Goal: Task Accomplishment & Management: Complete application form

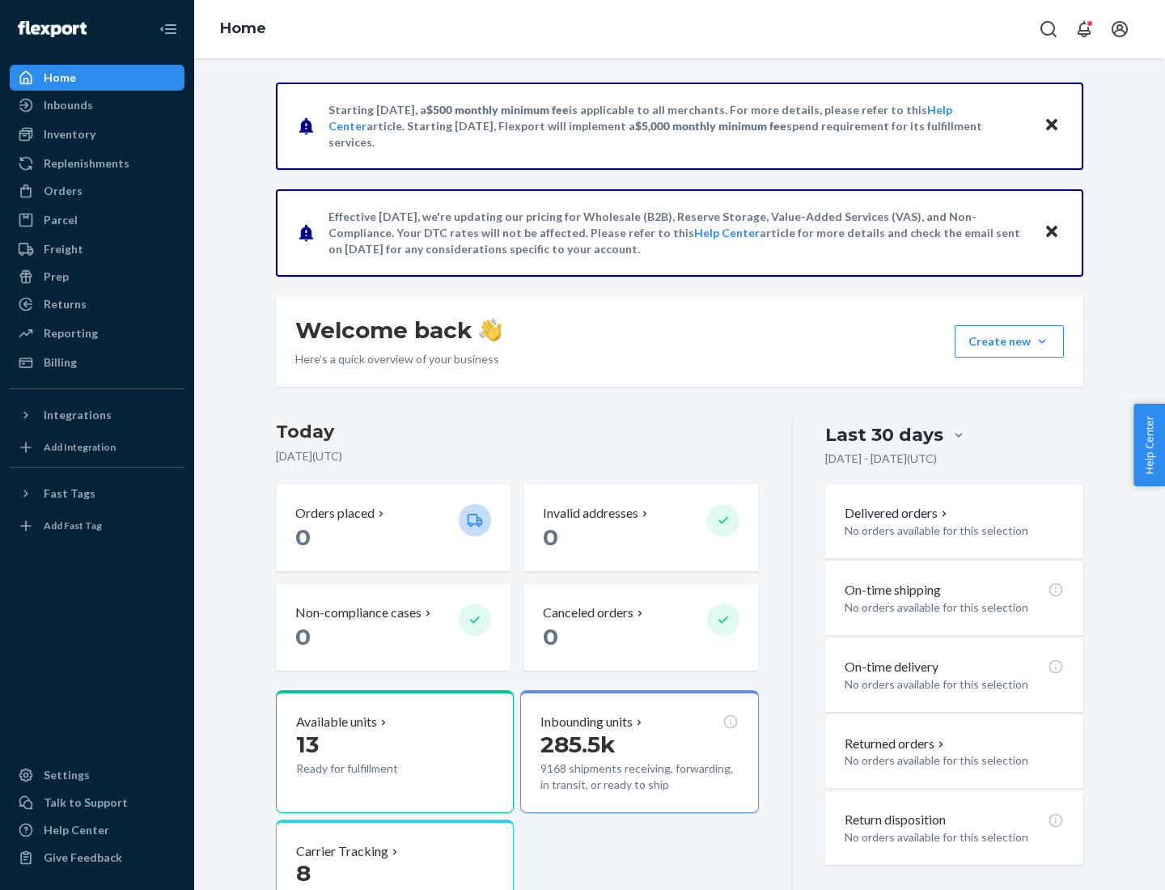
click at [1042, 342] on button "Create new Create new inbound Create new order Create new product" at bounding box center [1009, 341] width 109 height 32
click at [97, 105] on div "Inbounds" at bounding box center [97, 105] width 172 height 23
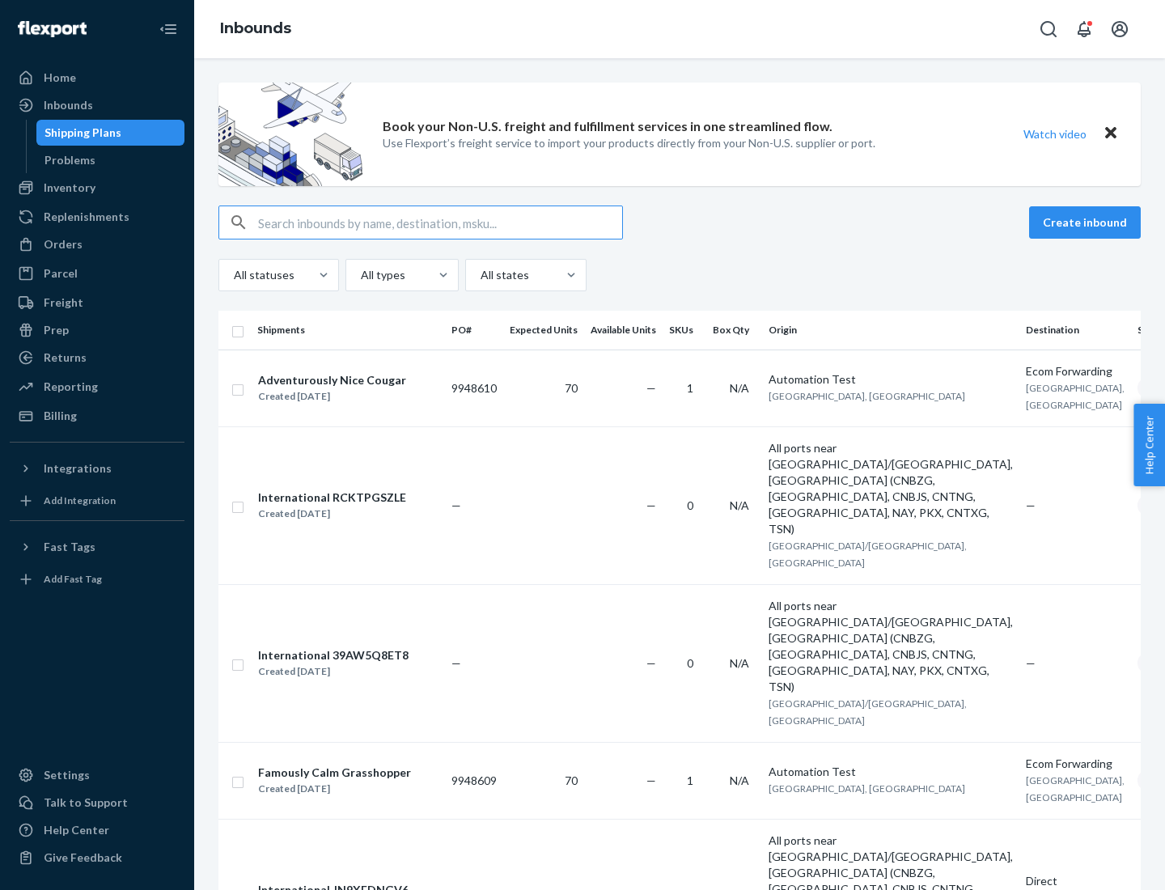
click at [1088, 223] on button "Create inbound" at bounding box center [1085, 222] width 112 height 32
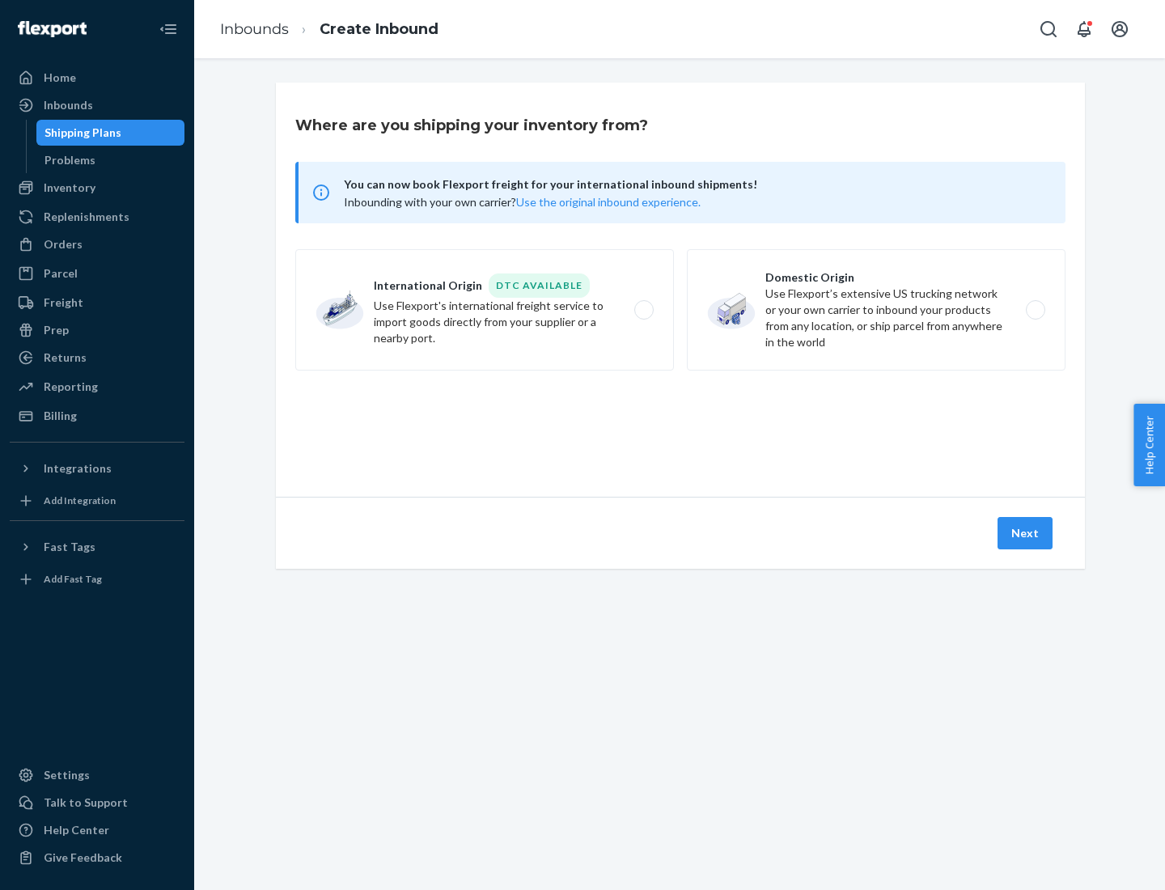
click at [876, 310] on label "Domestic Origin Use Flexport’s extensive US trucking network or your own carrie…" at bounding box center [876, 309] width 379 height 121
click at [1035, 310] on input "Domestic Origin Use Flexport’s extensive US trucking network or your own carrie…" at bounding box center [1040, 310] width 11 height 11
radio input "true"
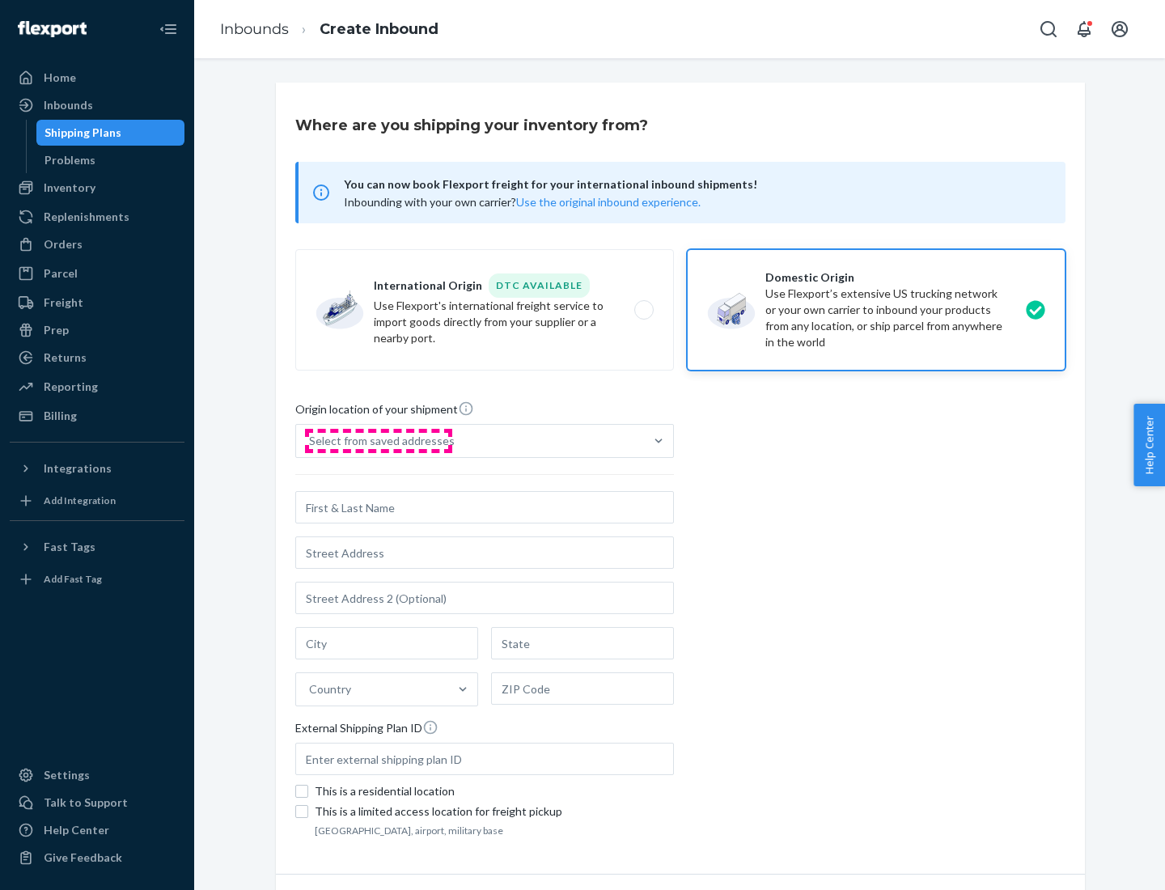
click at [378, 441] on div "Select from saved addresses" at bounding box center [382, 441] width 146 height 16
click at [311, 441] on input "Select from saved addresses" at bounding box center [310, 441] width 2 height 16
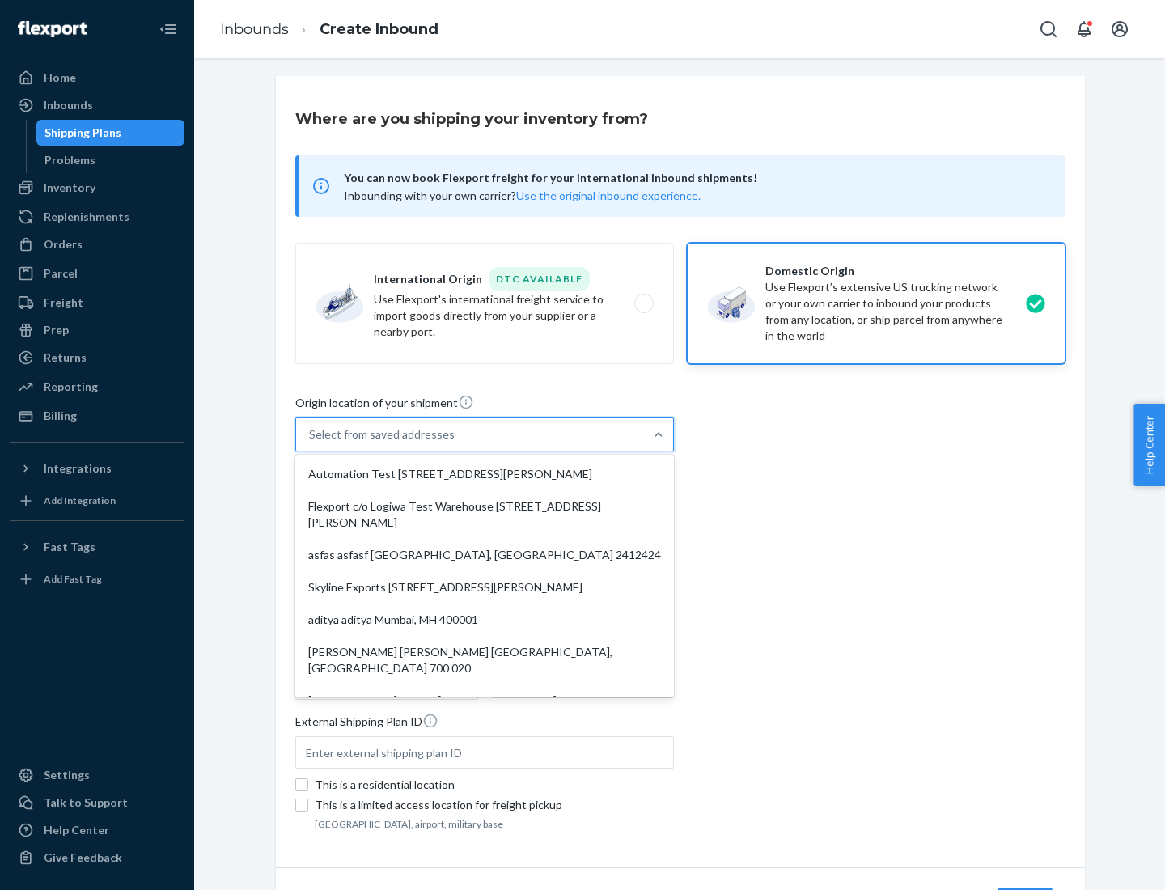
click at [485, 474] on div "Automation Test [STREET_ADDRESS][PERSON_NAME]" at bounding box center [485, 474] width 372 height 32
click at [311, 443] on input "option Automation Test [STREET_ADDRESS][PERSON_NAME]. 9 results available. Use …" at bounding box center [310, 434] width 2 height 16
type input "Automation Test"
type input "9th Floor"
type input "[GEOGRAPHIC_DATA]"
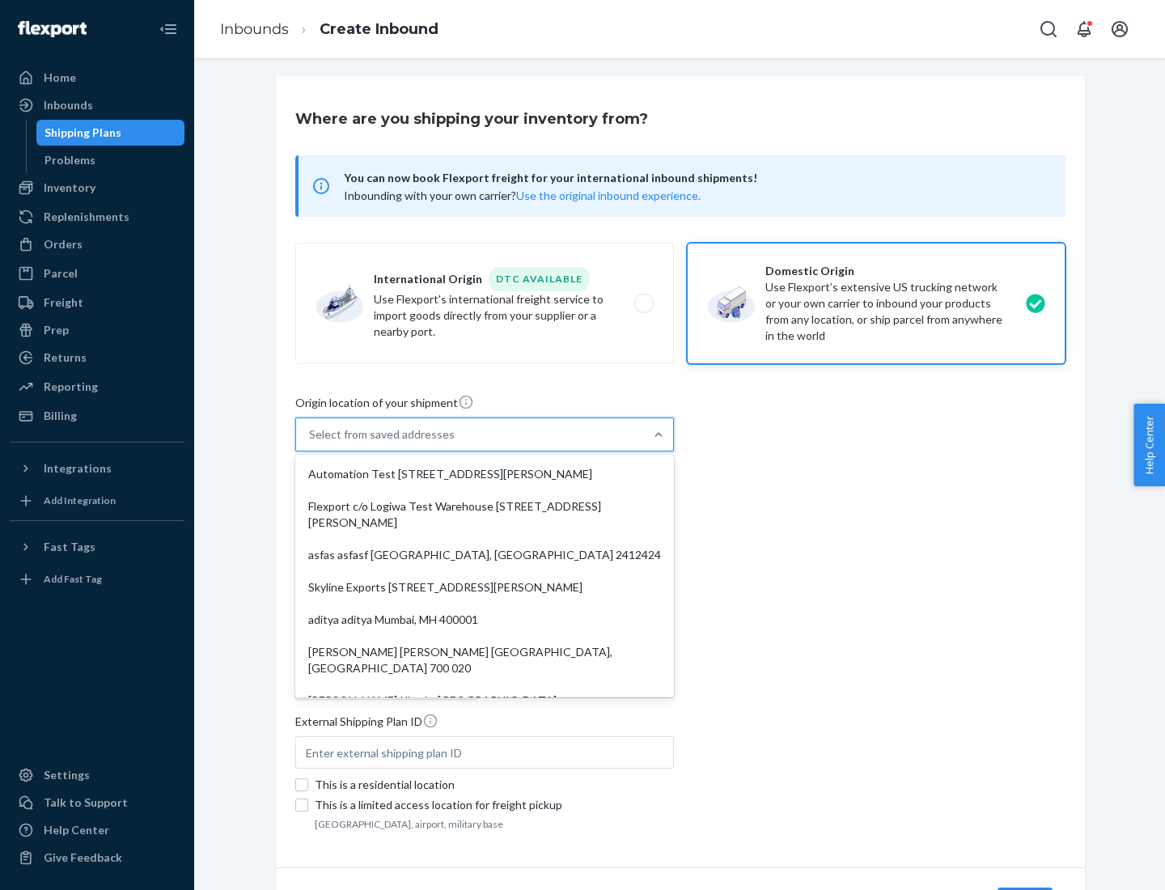
type input "CA"
type input "94104"
type input "[STREET_ADDRESS][PERSON_NAME]"
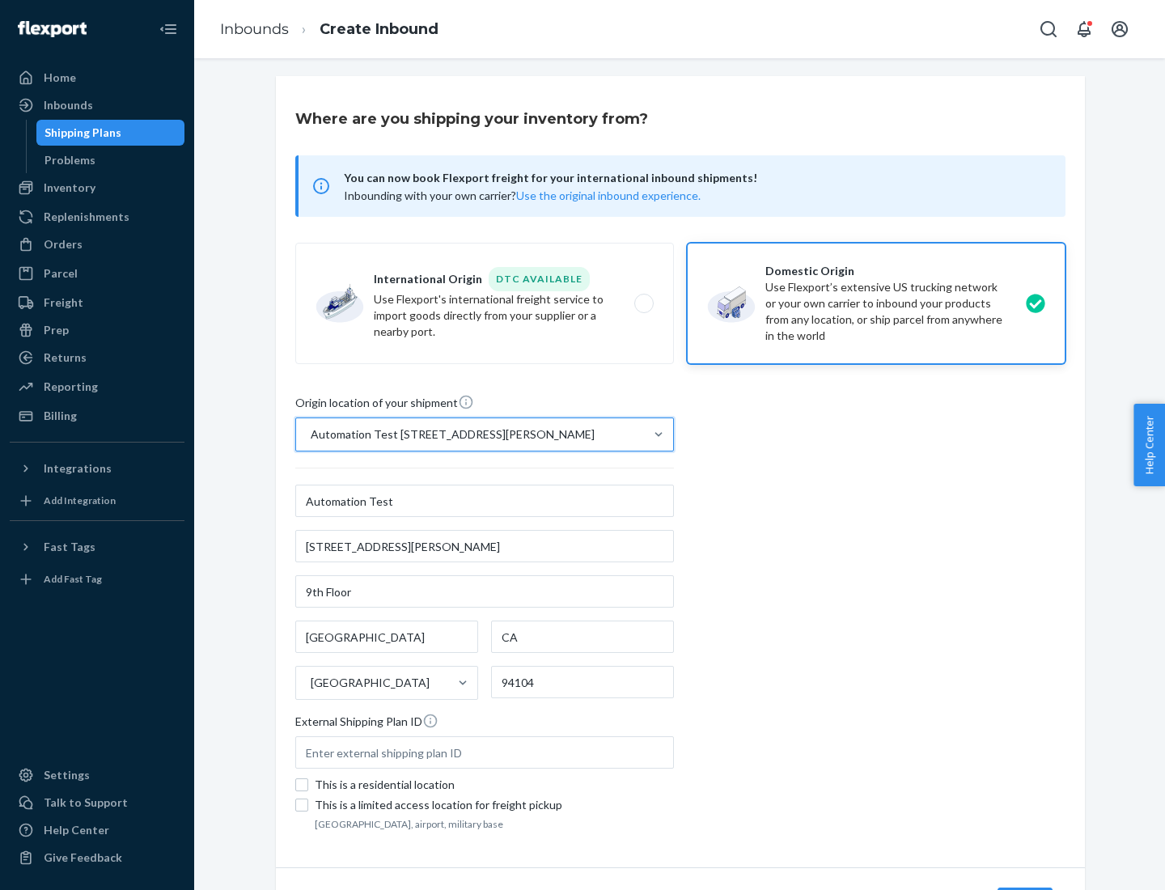
scroll to position [95, 0]
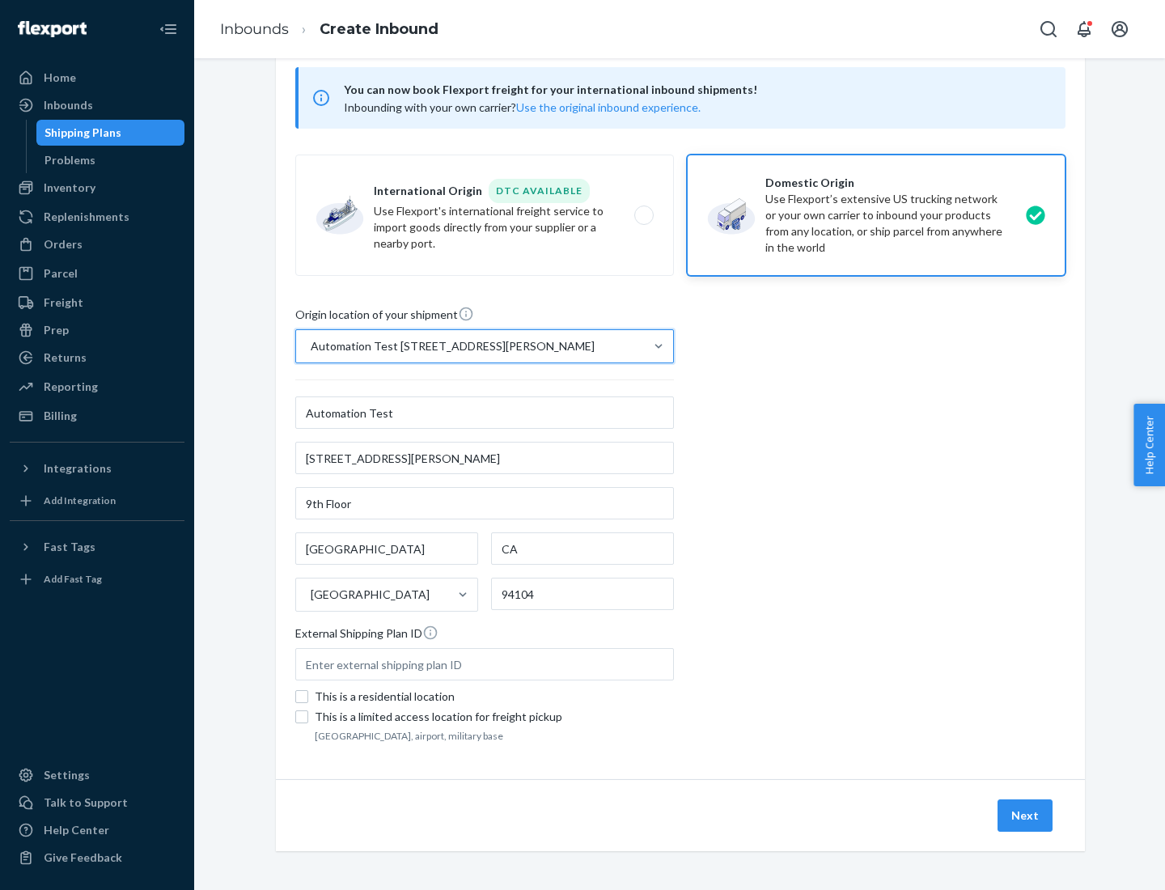
click at [1026, 816] on button "Next" at bounding box center [1025, 816] width 55 height 32
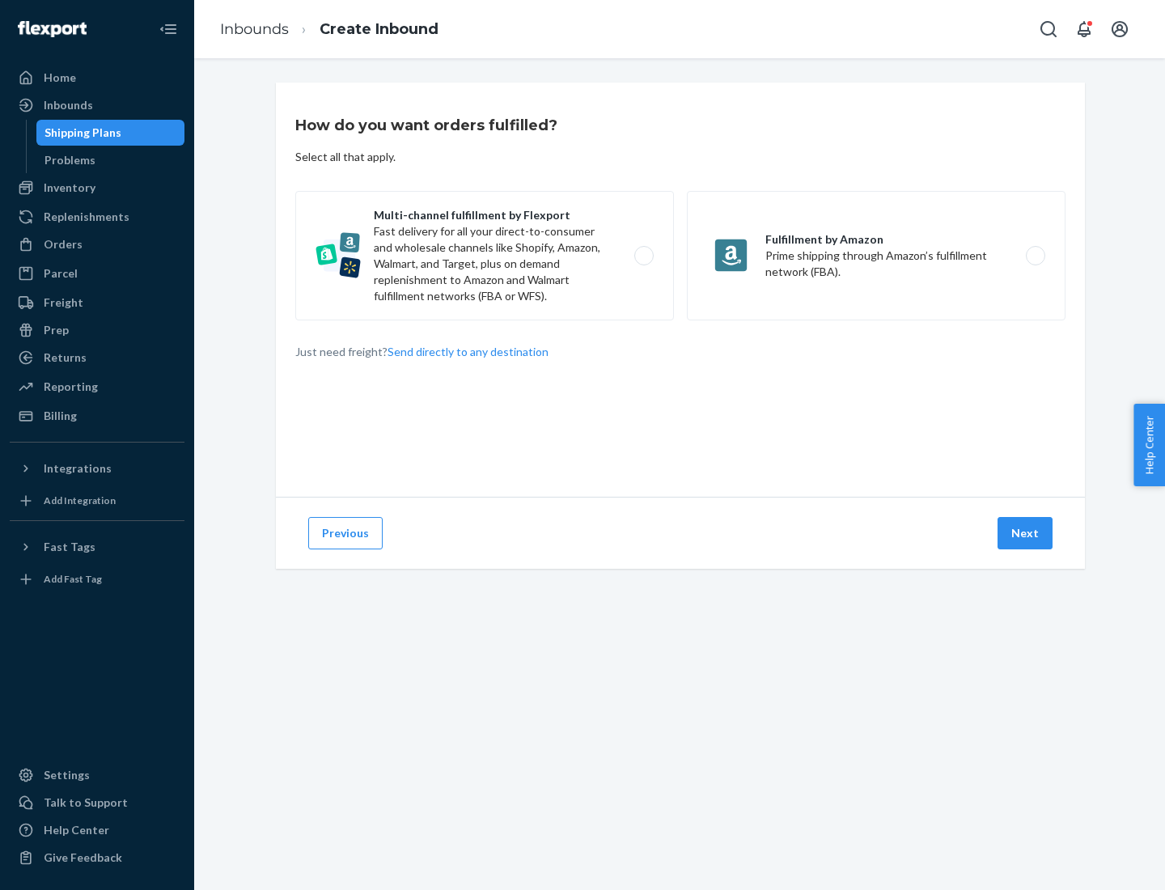
click at [485, 256] on label "Multi-channel fulfillment by Flexport Fast delivery for all your direct-to-cons…" at bounding box center [484, 255] width 379 height 129
click at [643, 256] on input "Multi-channel fulfillment by Flexport Fast delivery for all your direct-to-cons…" at bounding box center [648, 256] width 11 height 11
radio input "true"
click at [1026, 533] on button "Next" at bounding box center [1025, 533] width 55 height 32
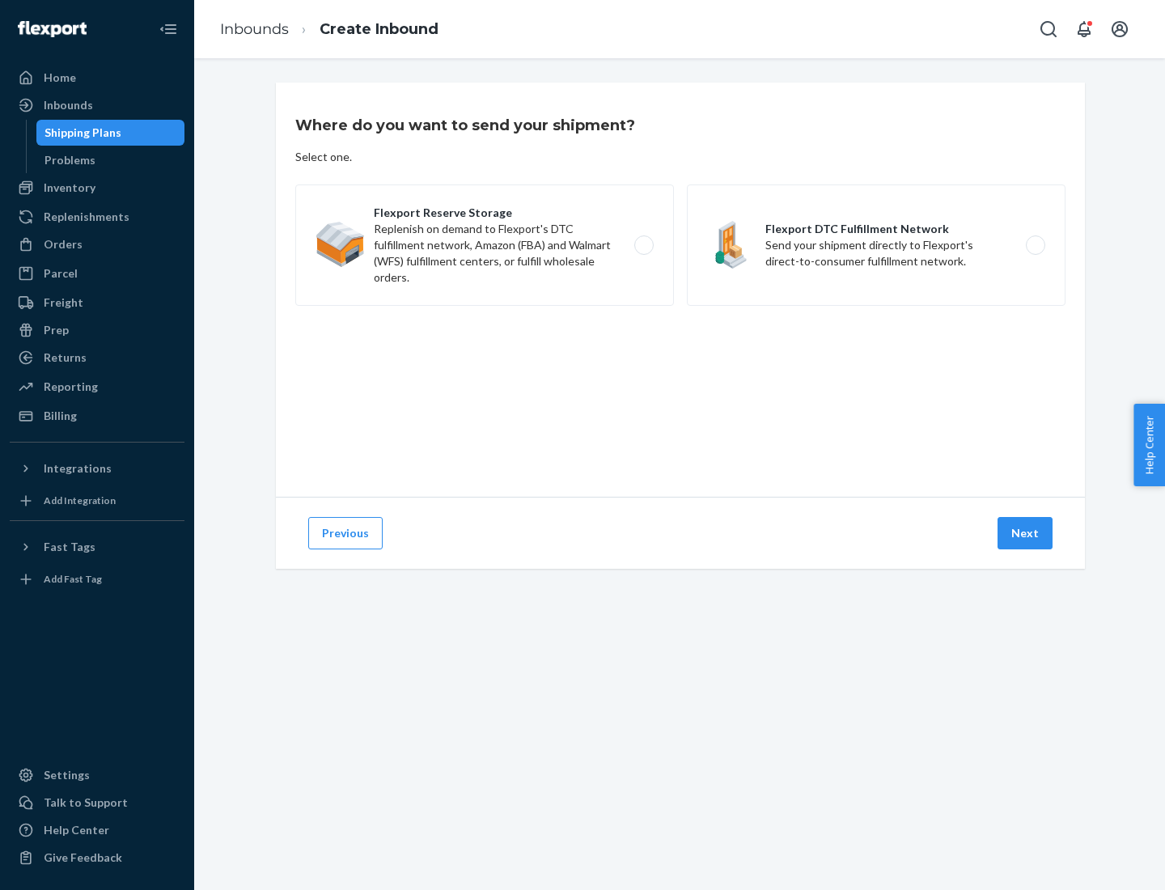
click at [876, 245] on label "Flexport DTC Fulfillment Network Send your shipment directly to Flexport's dire…" at bounding box center [876, 245] width 379 height 121
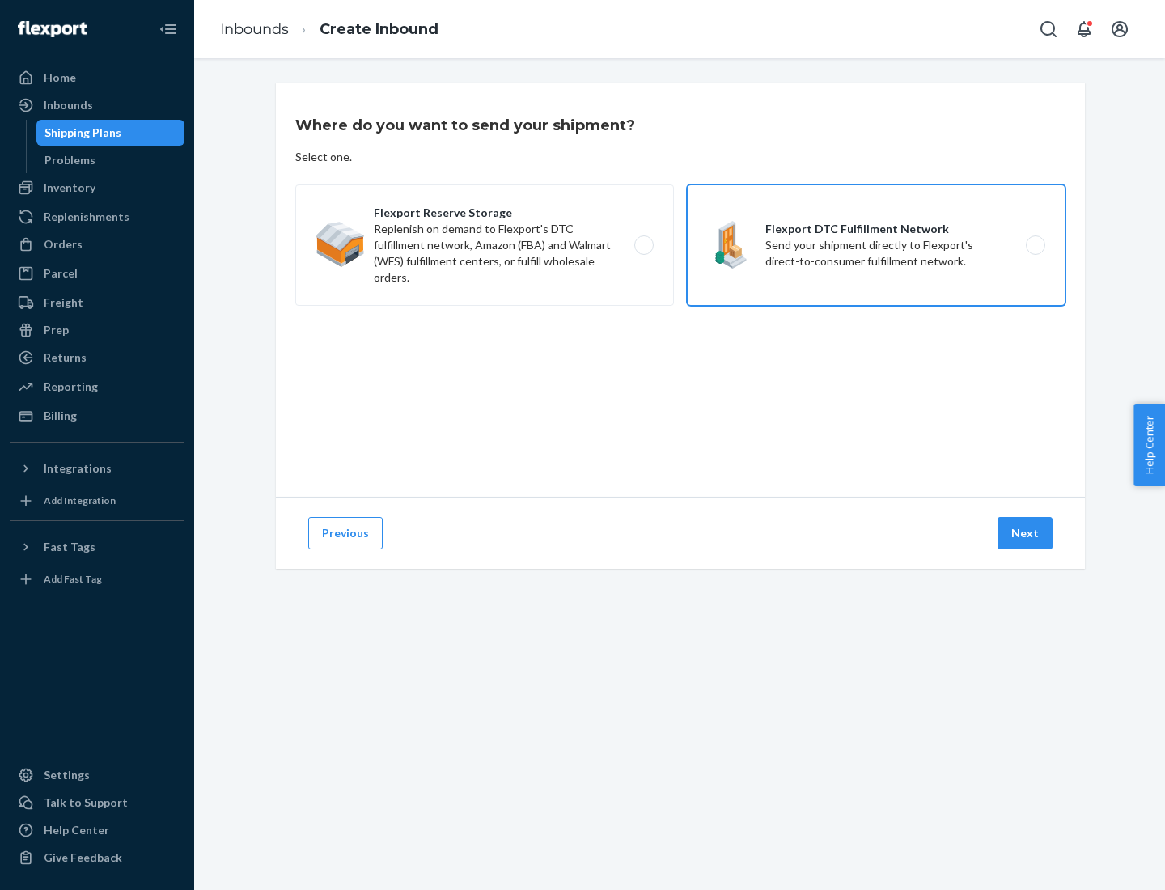
click at [1035, 245] on input "Flexport DTC Fulfillment Network Send your shipment directly to Flexport's dire…" at bounding box center [1040, 245] width 11 height 11
radio input "true"
click at [1026, 533] on button "Next" at bounding box center [1025, 533] width 55 height 32
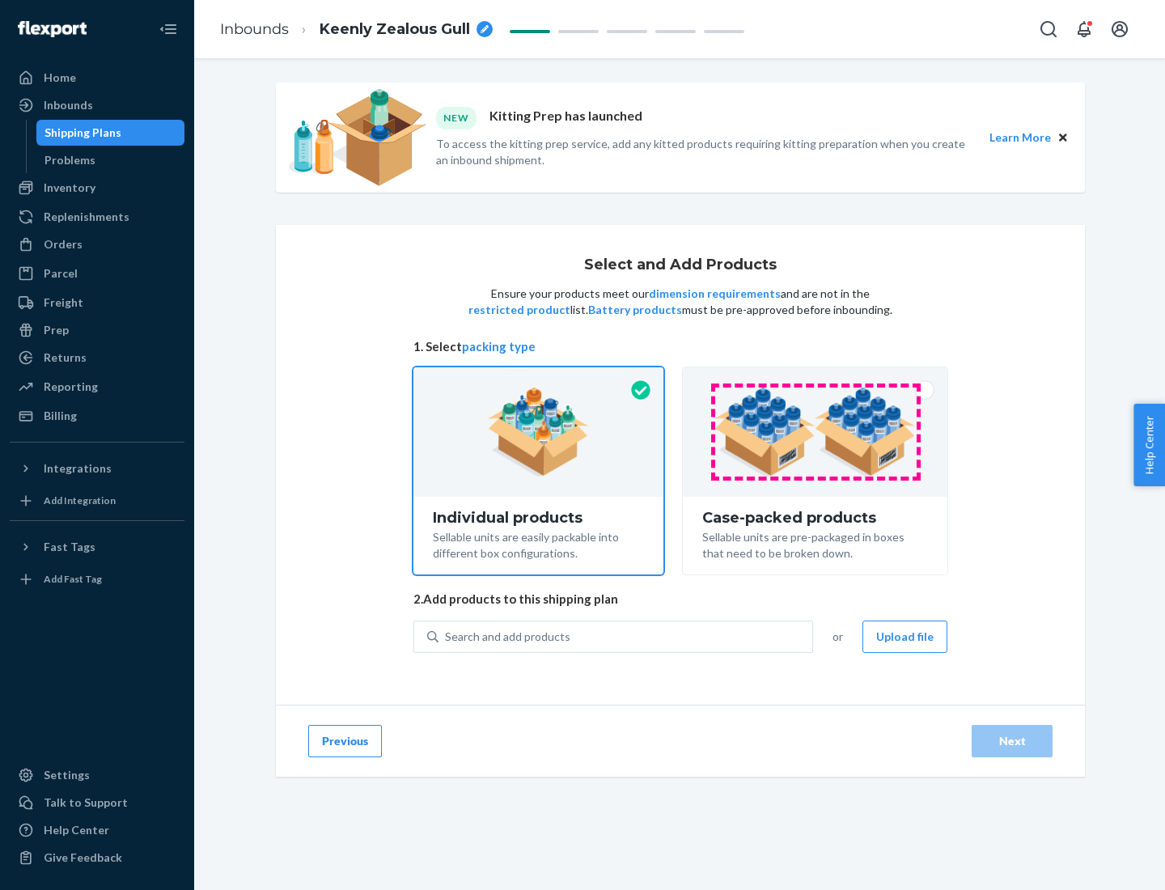
click at [816, 432] on img at bounding box center [816, 432] width 202 height 89
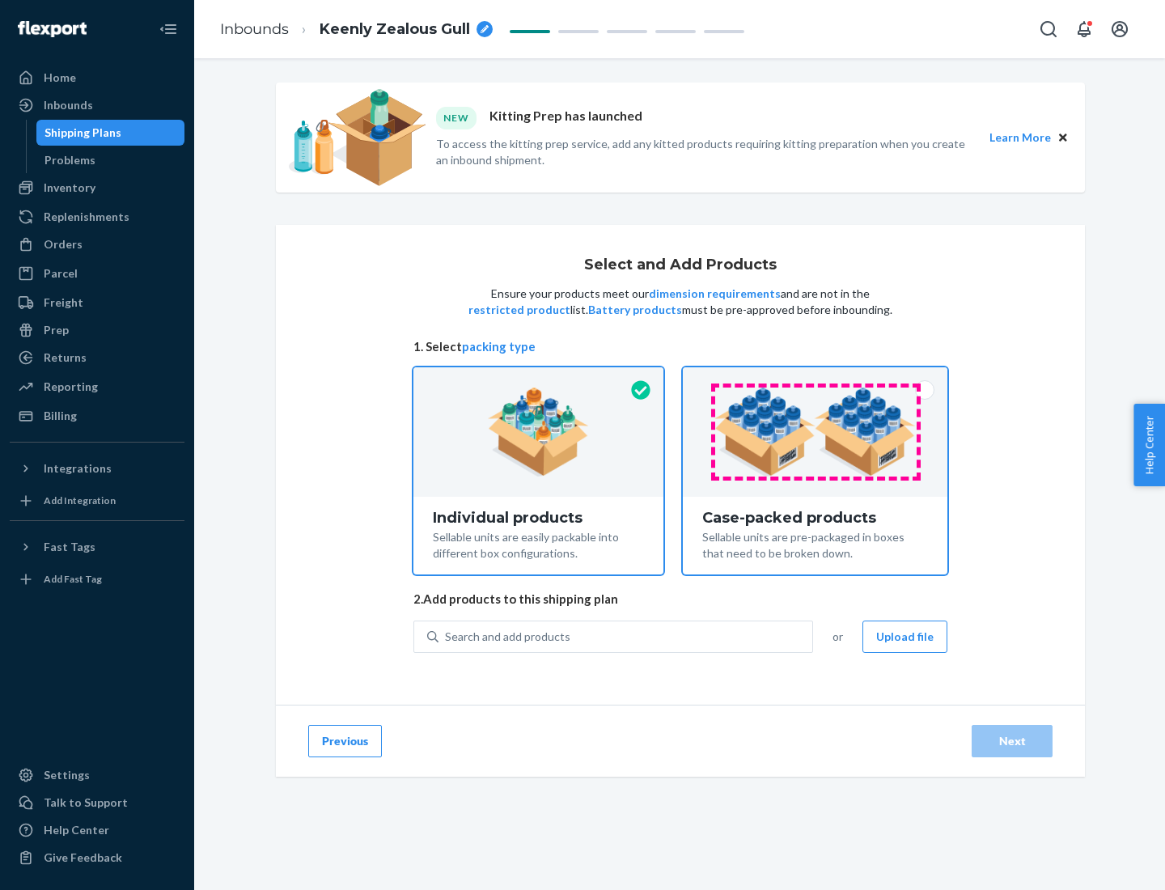
click at [816, 378] on input "Case-packed products Sellable units are pre-packaged in boxes that need to be b…" at bounding box center [815, 372] width 11 height 11
radio input "true"
radio input "false"
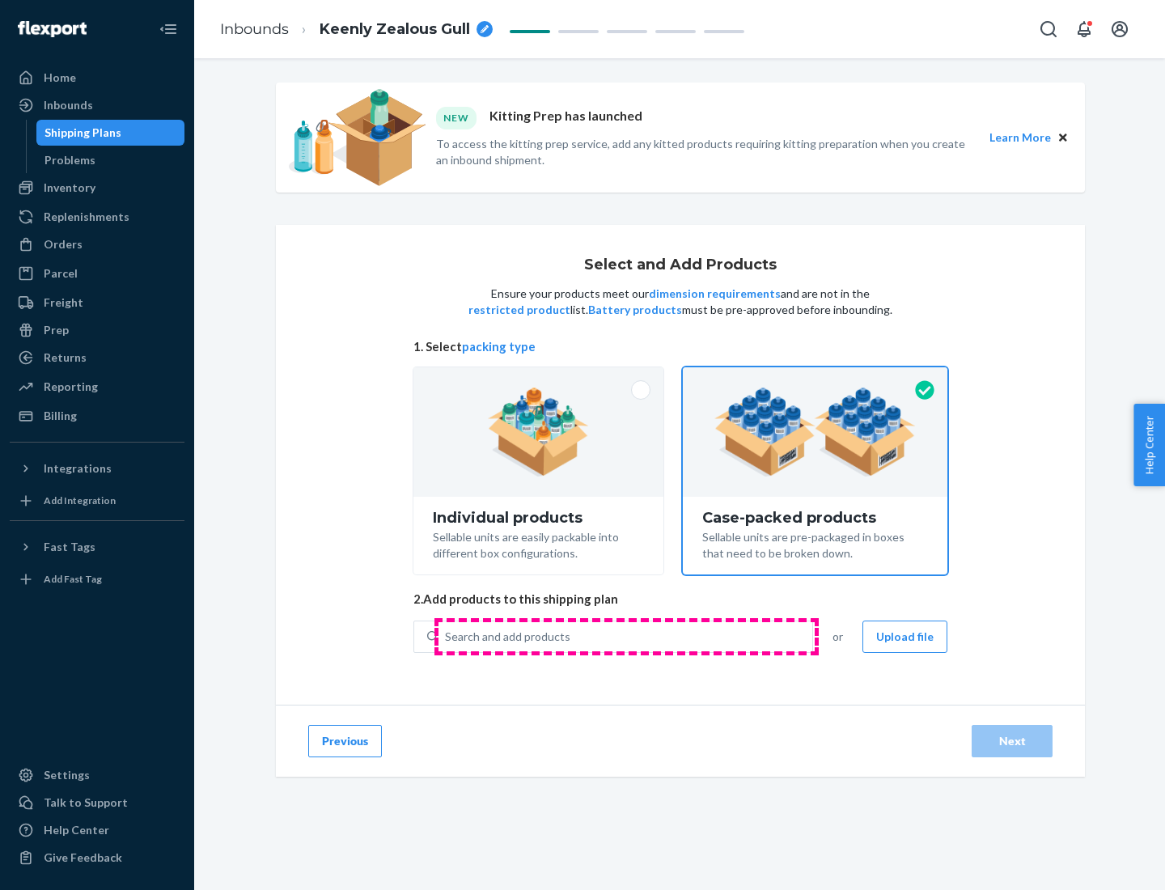
click at [626, 636] on div "Search and add products" at bounding box center [626, 636] width 374 height 29
click at [447, 636] on input "Search and add products" at bounding box center [446, 637] width 2 height 16
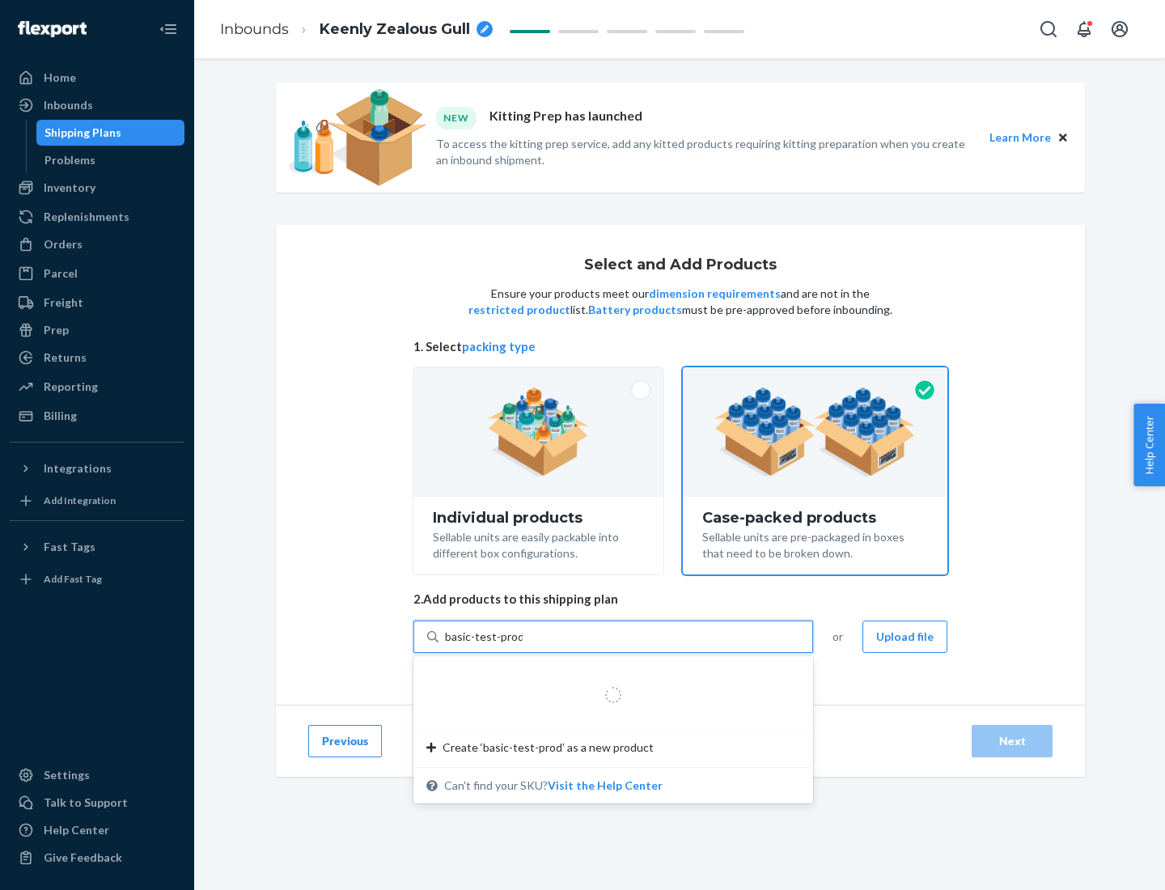
type input "basic-test-product-1"
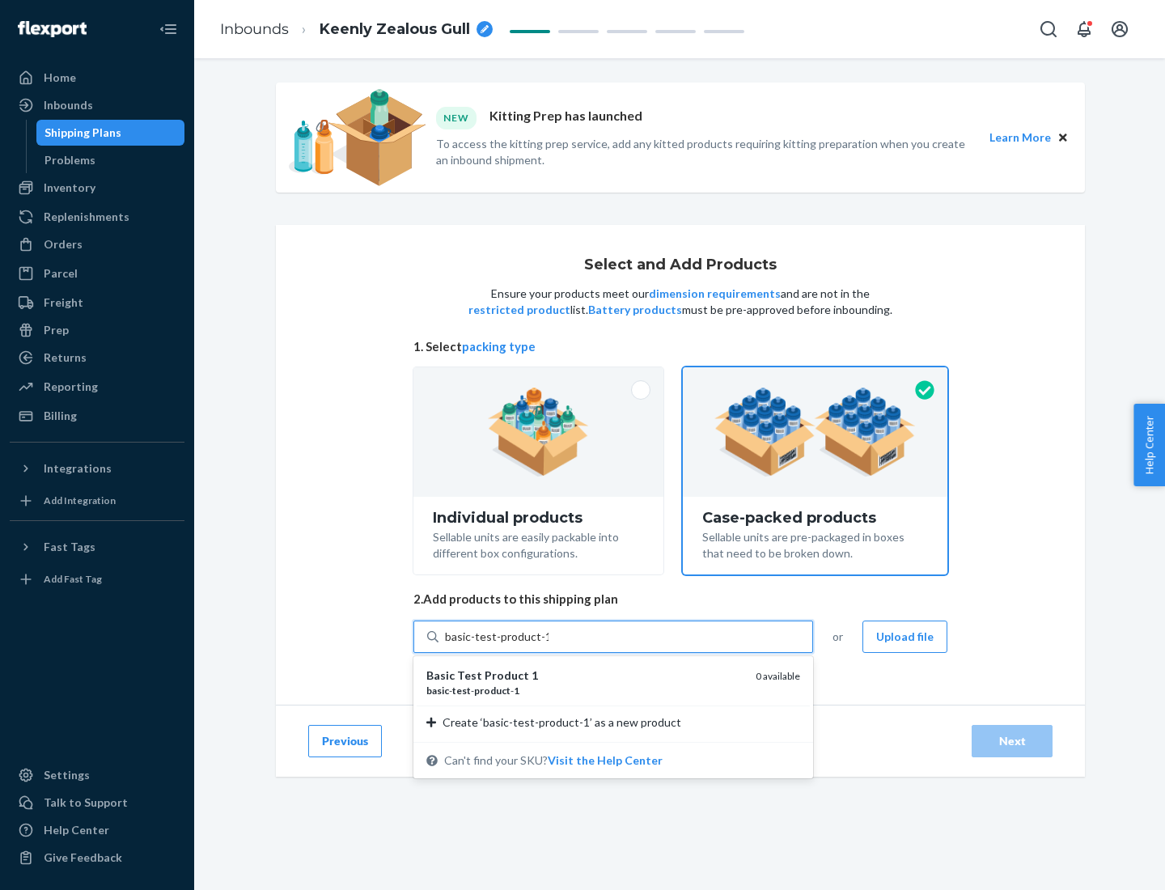
click at [585, 690] on div "basic - test - product - 1" at bounding box center [584, 691] width 316 height 14
click at [549, 645] on input "basic-test-product-1" at bounding box center [497, 637] width 104 height 16
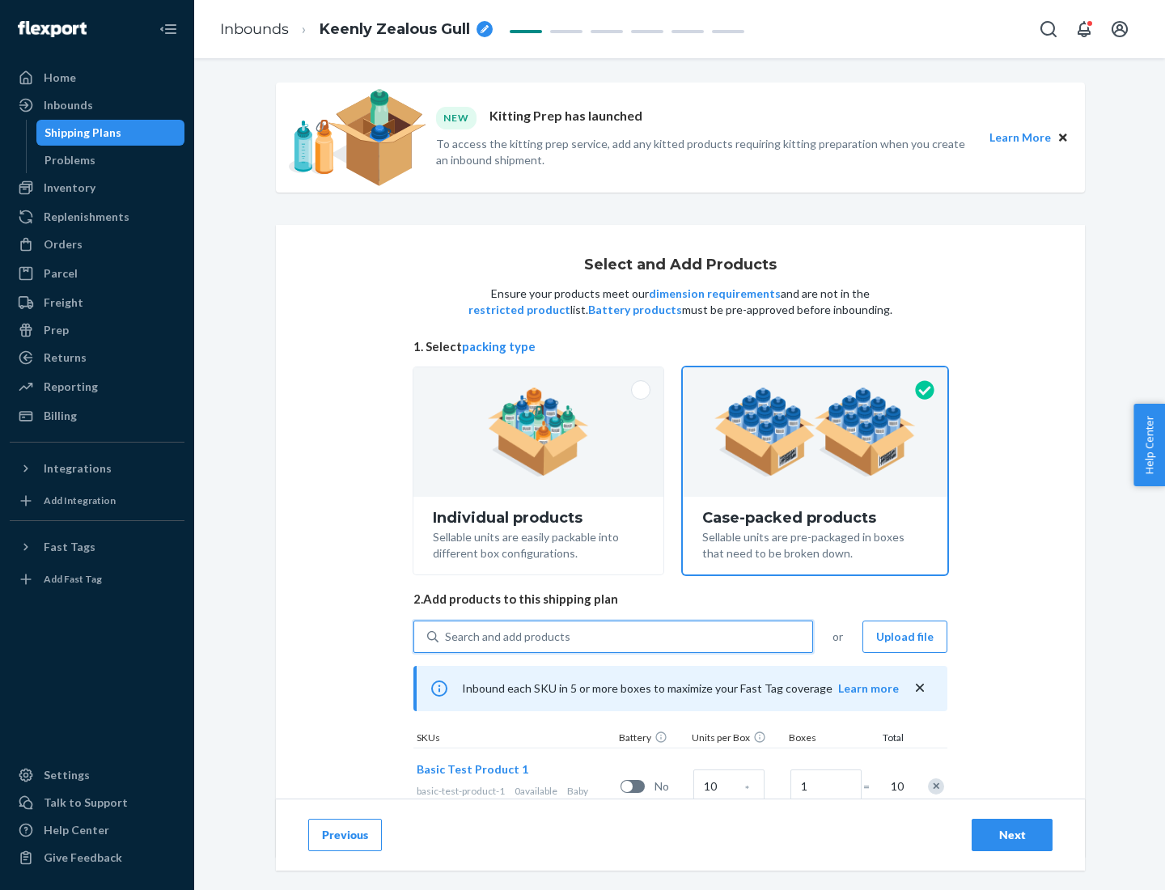
scroll to position [58, 0]
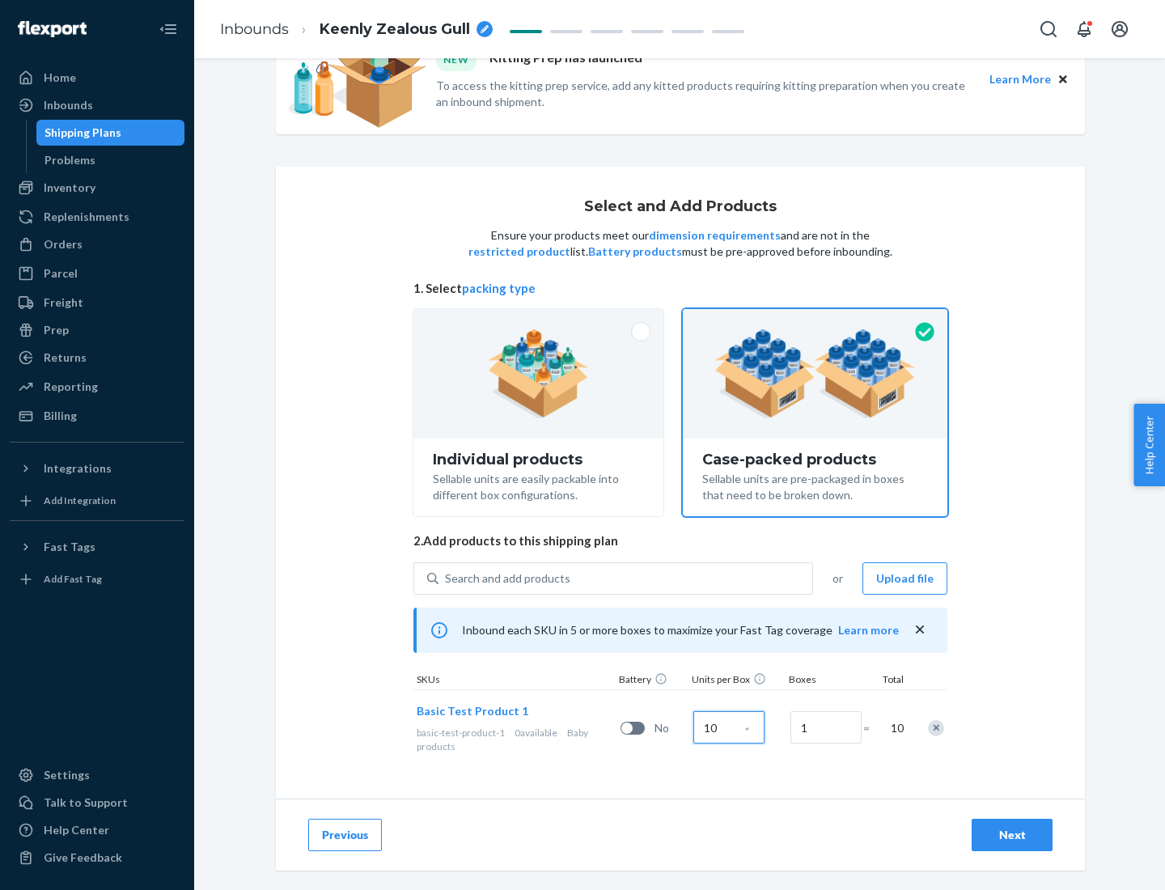
type input "10"
type input "7"
click at [1012, 835] on div "Next" at bounding box center [1012, 835] width 53 height 16
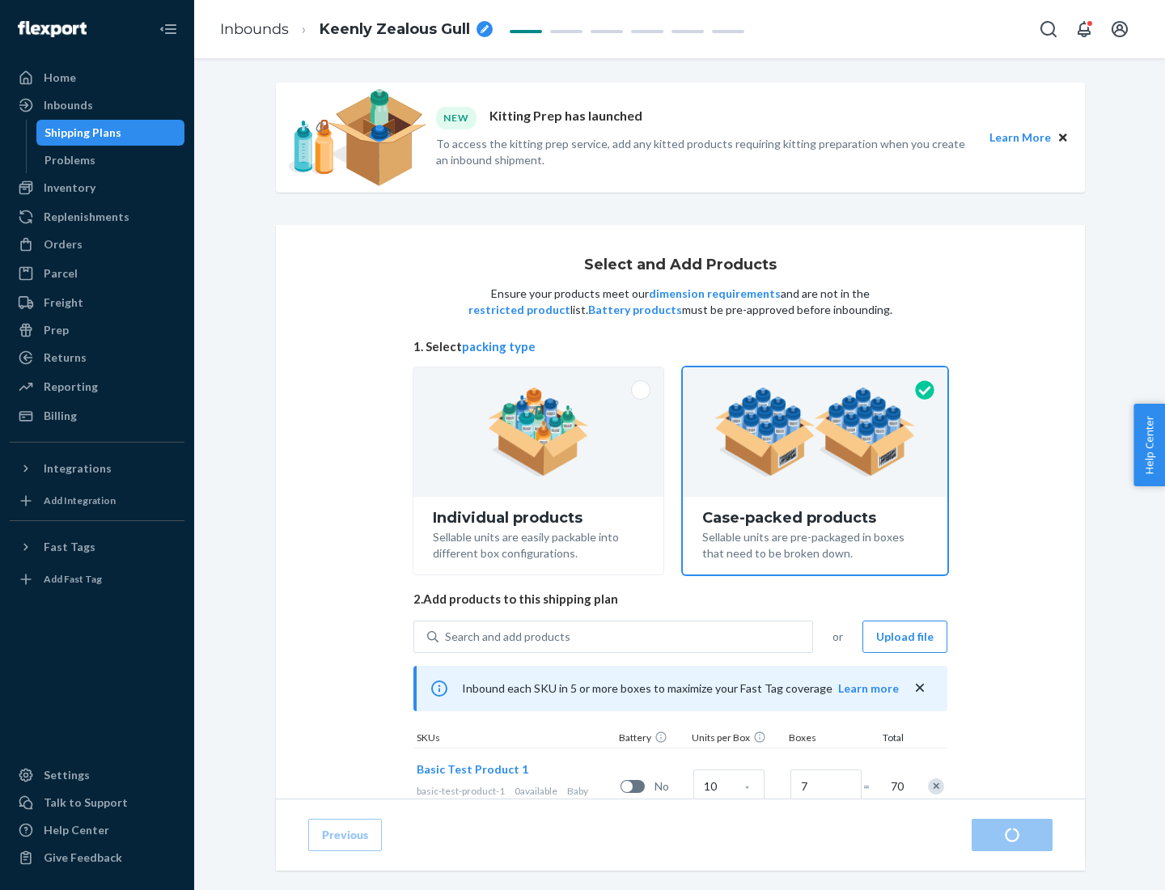
radio input "true"
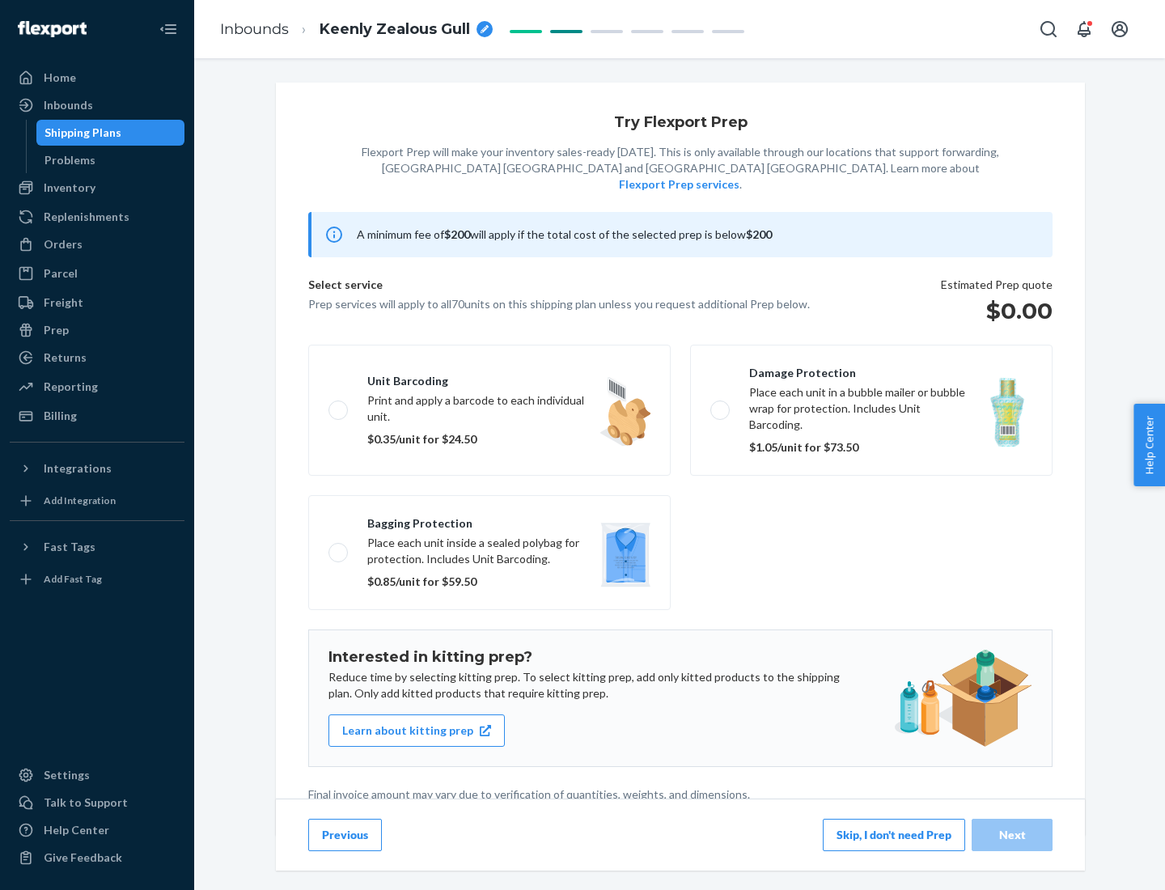
scroll to position [4, 0]
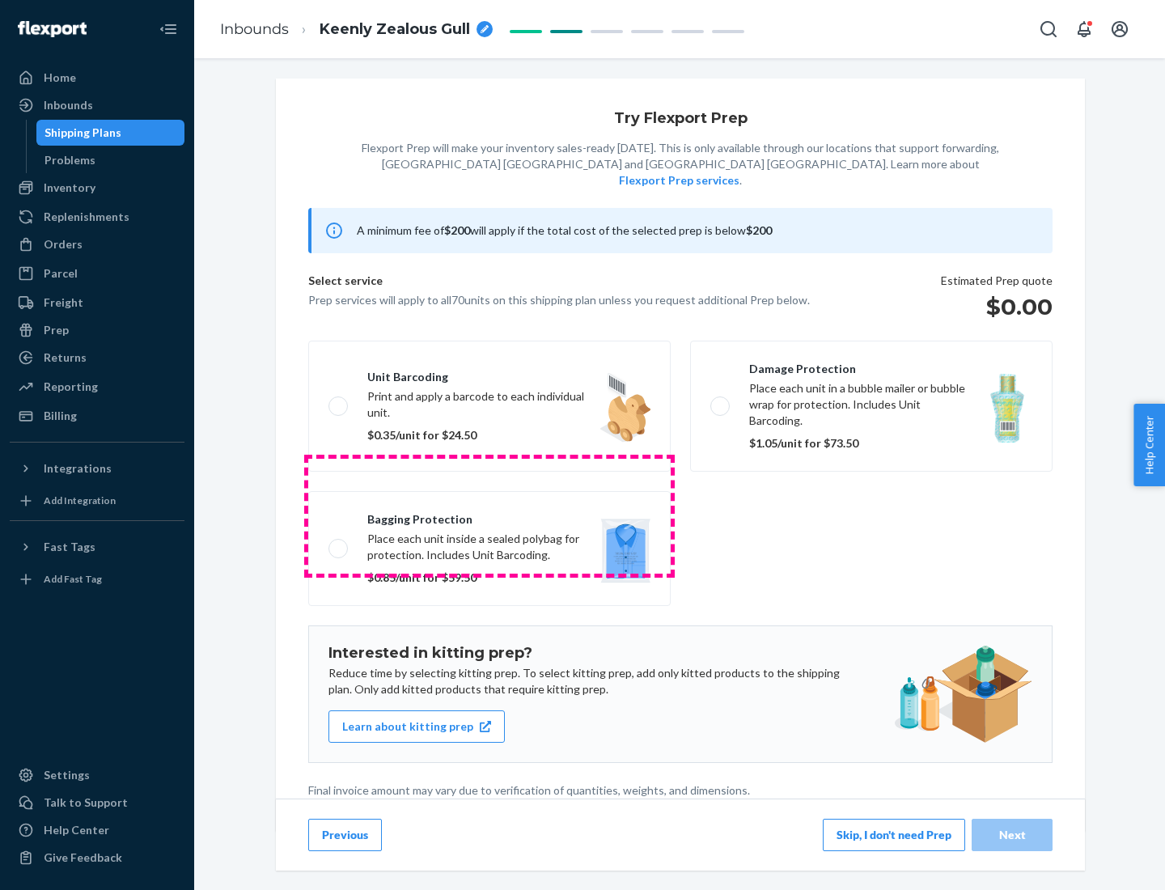
click at [490, 516] on label "Bagging protection Place each unit inside a sealed polybag for protection. Incl…" at bounding box center [489, 548] width 363 height 115
click at [339, 543] on input "Bagging protection Place each unit inside a sealed polybag for protection. Incl…" at bounding box center [334, 548] width 11 height 11
checkbox input "true"
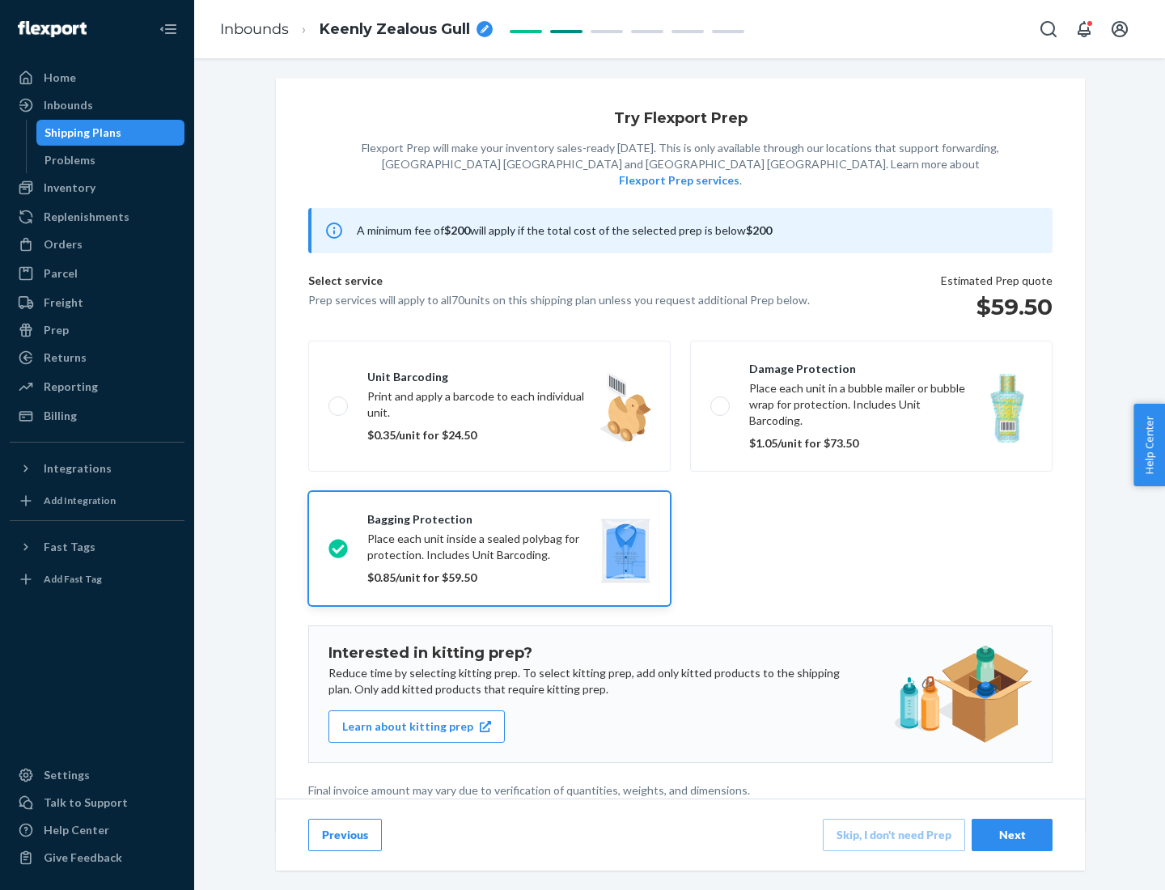
click at [1012, 834] on div "Next" at bounding box center [1012, 835] width 53 height 16
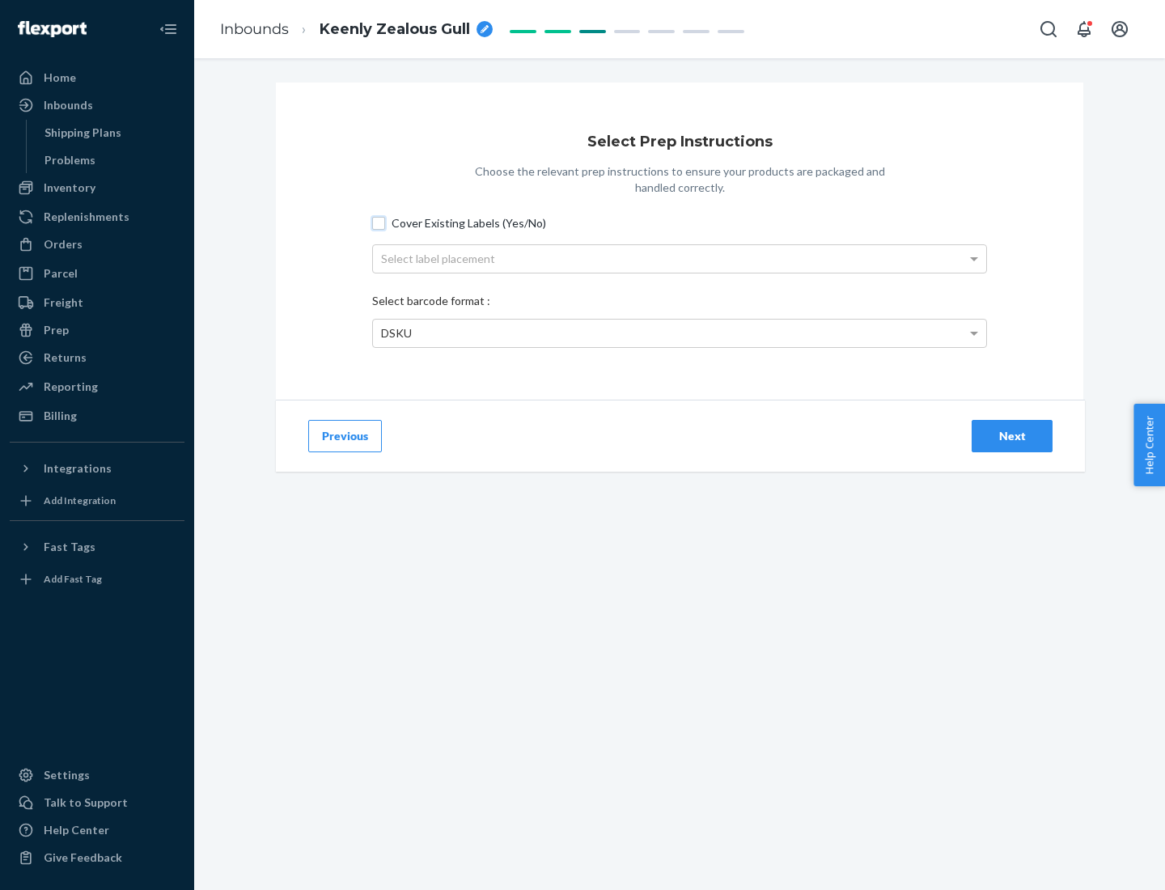
click at [379, 223] on input "Cover Existing Labels (Yes/No)" at bounding box center [378, 223] width 13 height 13
checkbox input "true"
click at [680, 258] on div "Select label placement" at bounding box center [679, 259] width 613 height 28
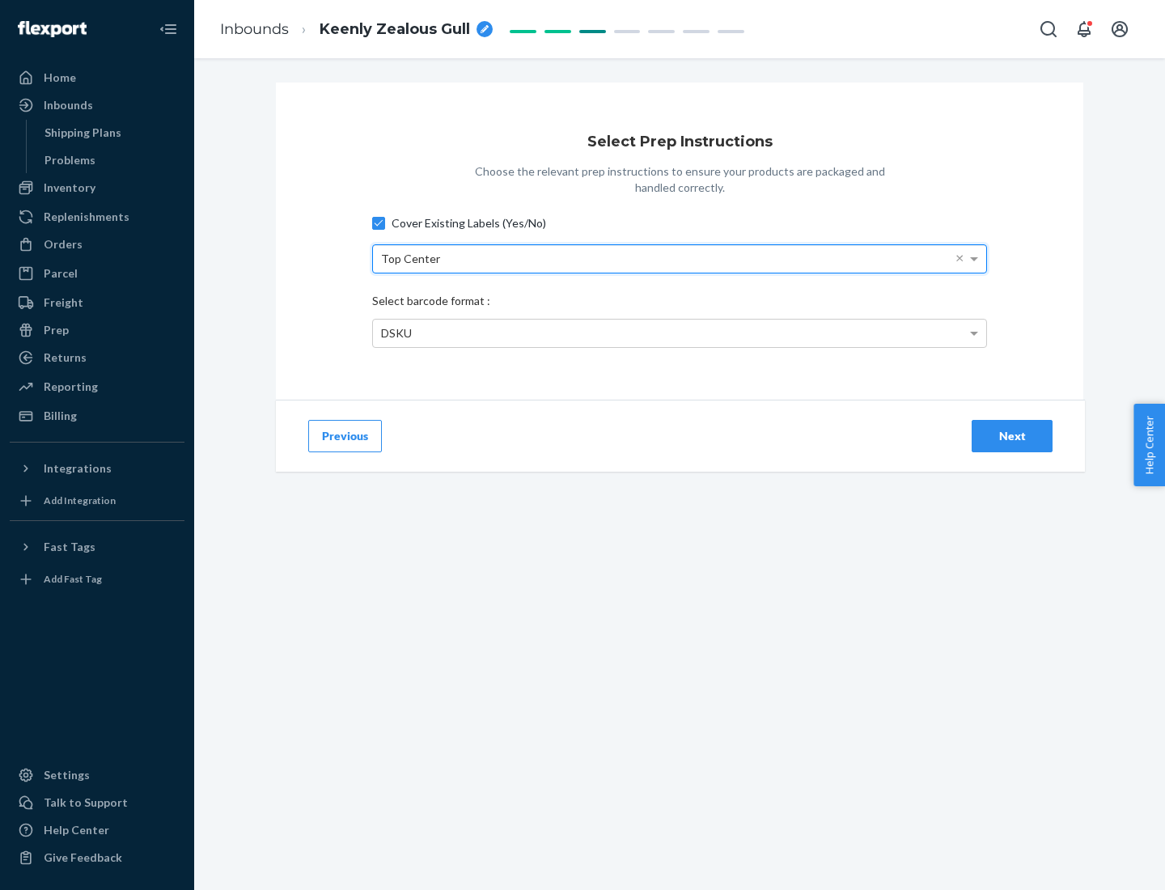
click at [680, 333] on div "DSKU" at bounding box center [679, 334] width 613 height 28
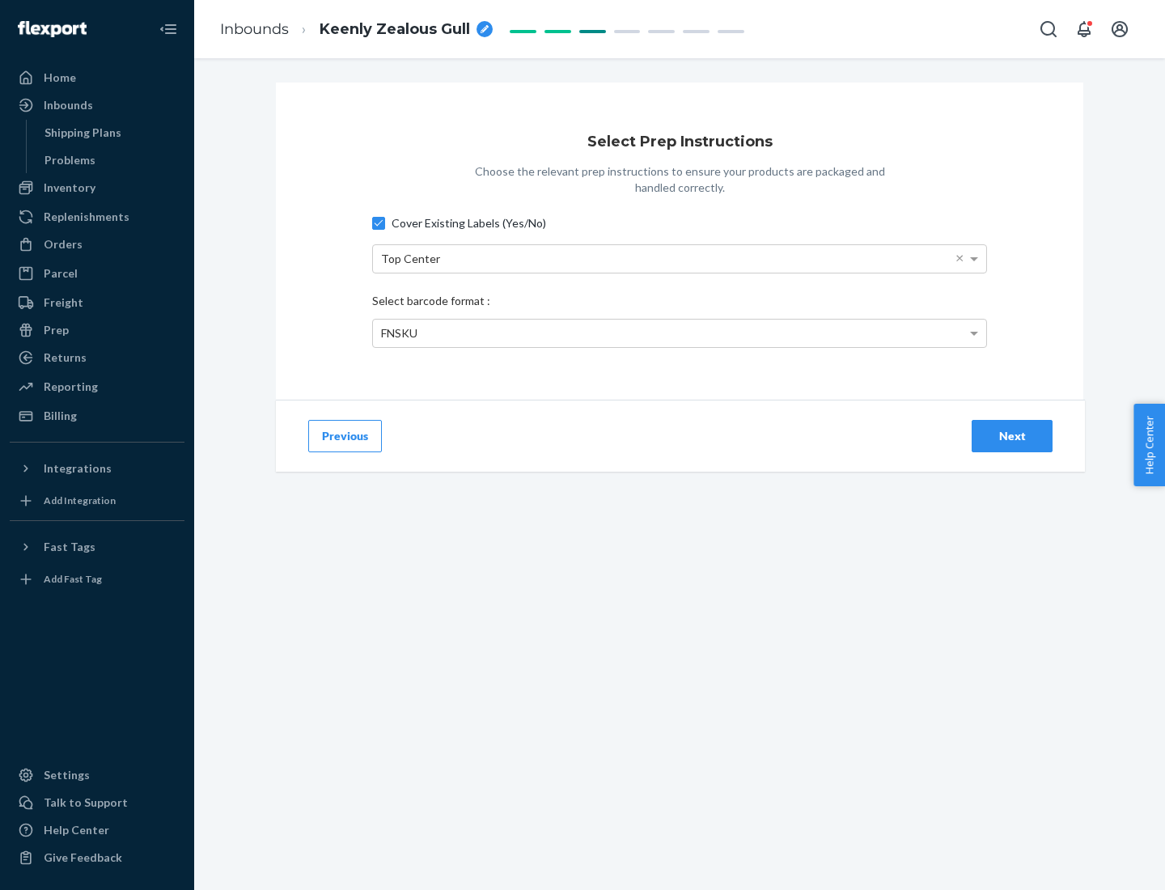
click at [1012, 435] on div "Next" at bounding box center [1012, 436] width 53 height 16
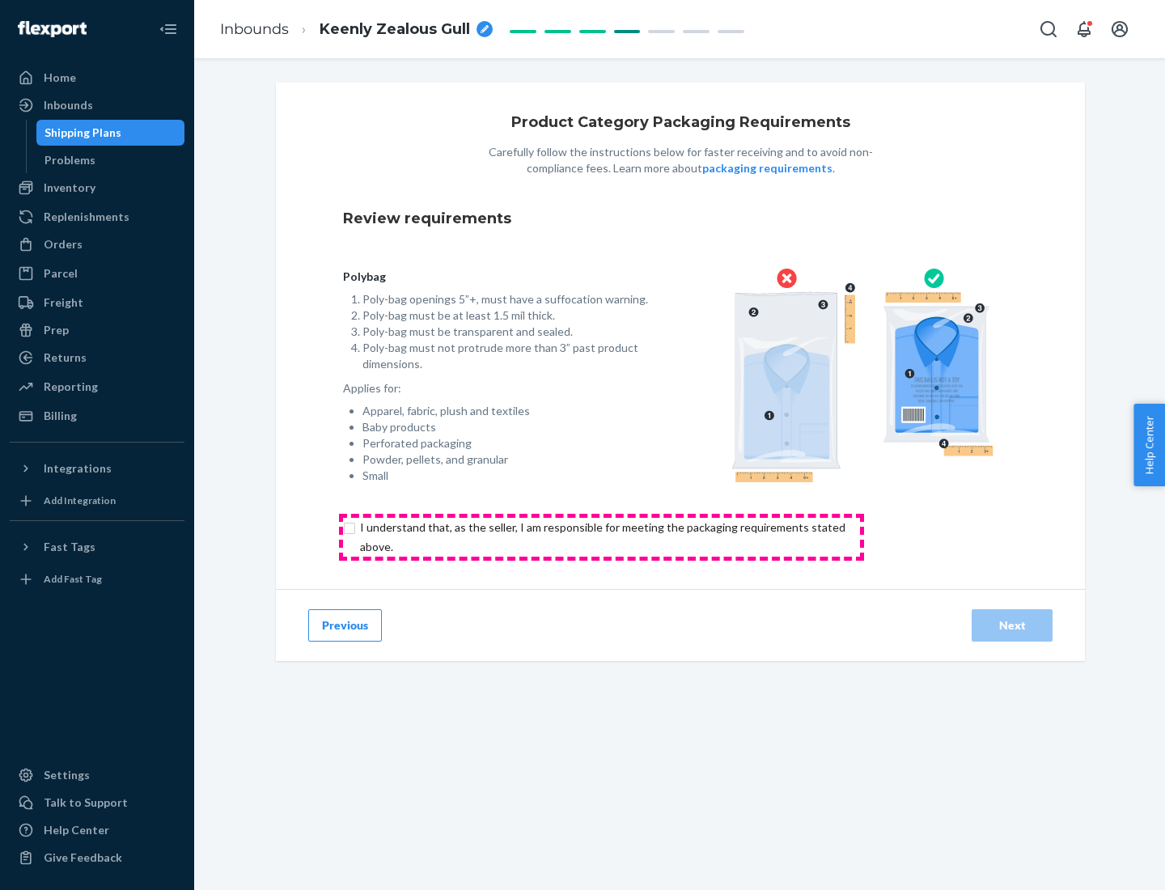
click at [601, 537] on input "checkbox" at bounding box center [612, 537] width 538 height 39
checkbox input "true"
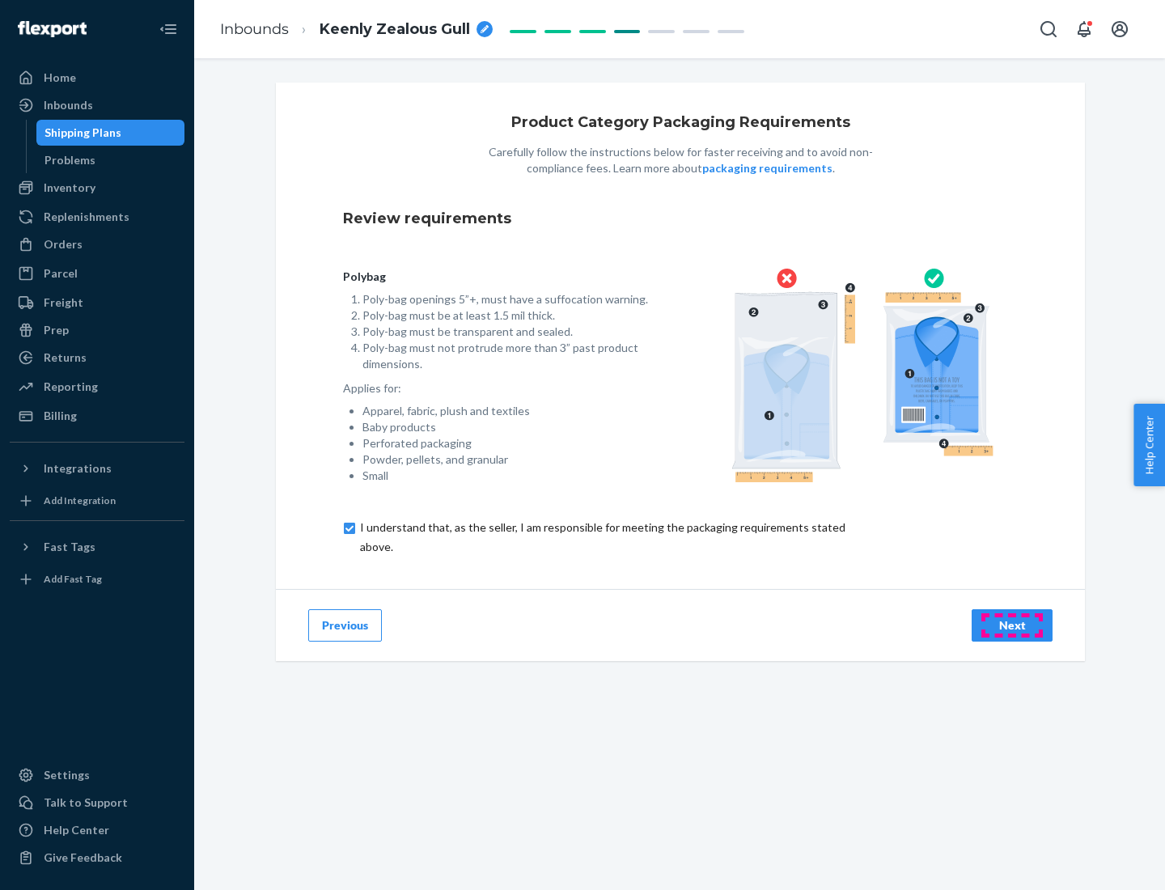
click at [1012, 625] on div "Next" at bounding box center [1012, 625] width 53 height 16
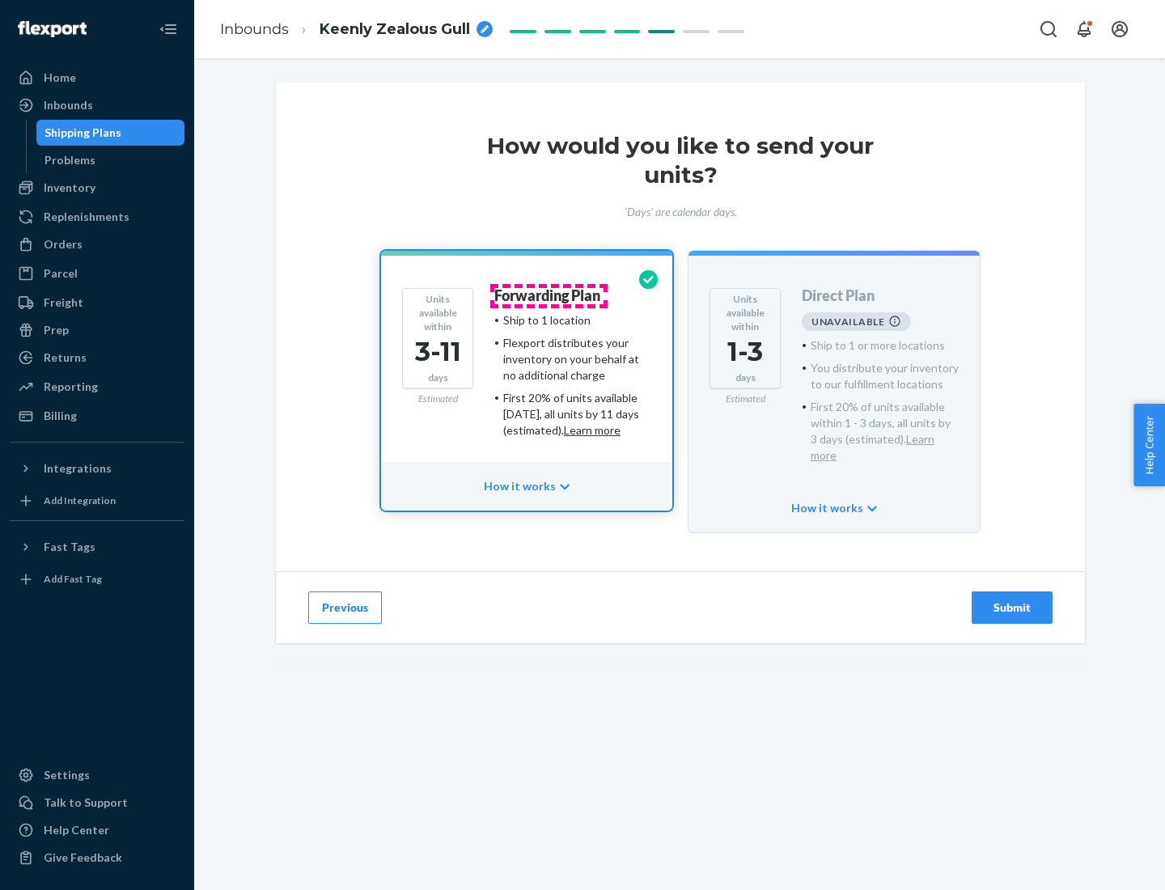
click at [549, 295] on h4 "Forwarding Plan" at bounding box center [547, 296] width 106 height 16
click at [1012, 600] on div "Submit" at bounding box center [1012, 608] width 53 height 16
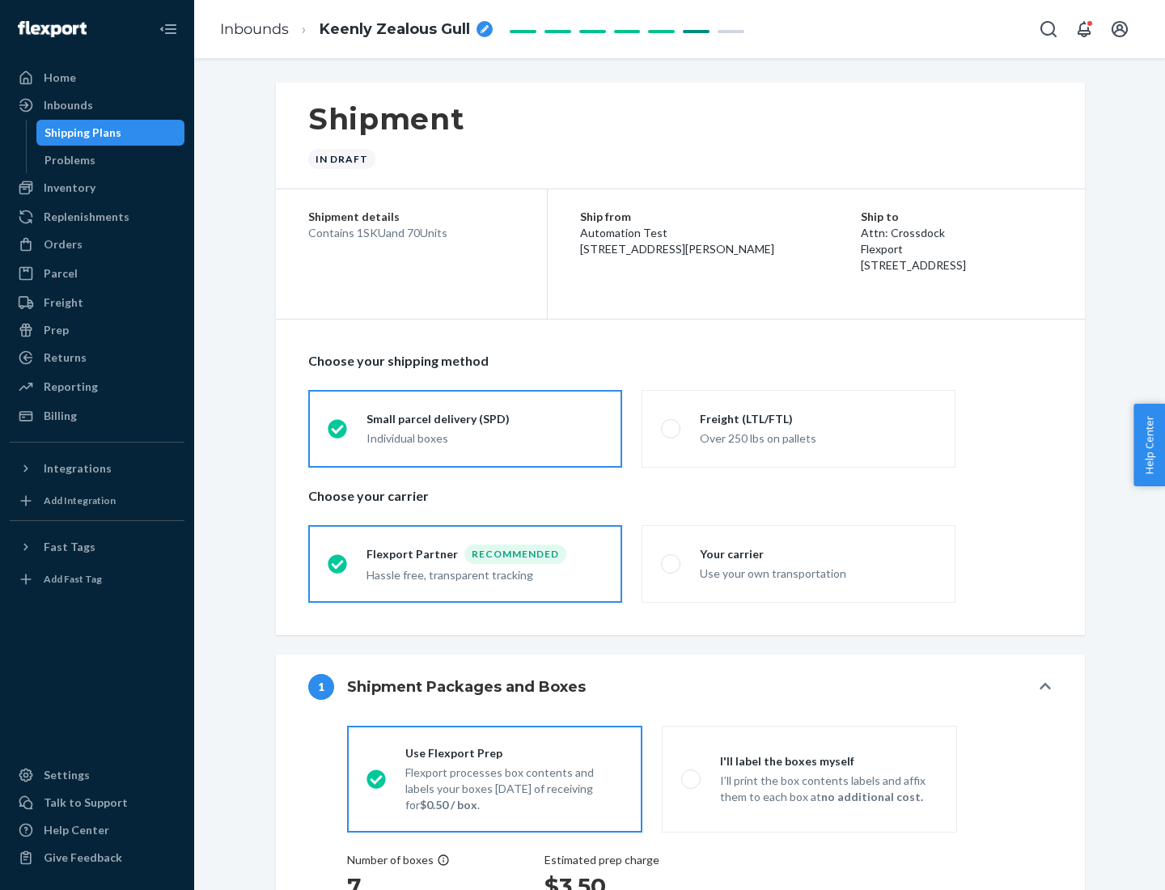
radio input "true"
radio input "false"
radio input "true"
radio input "false"
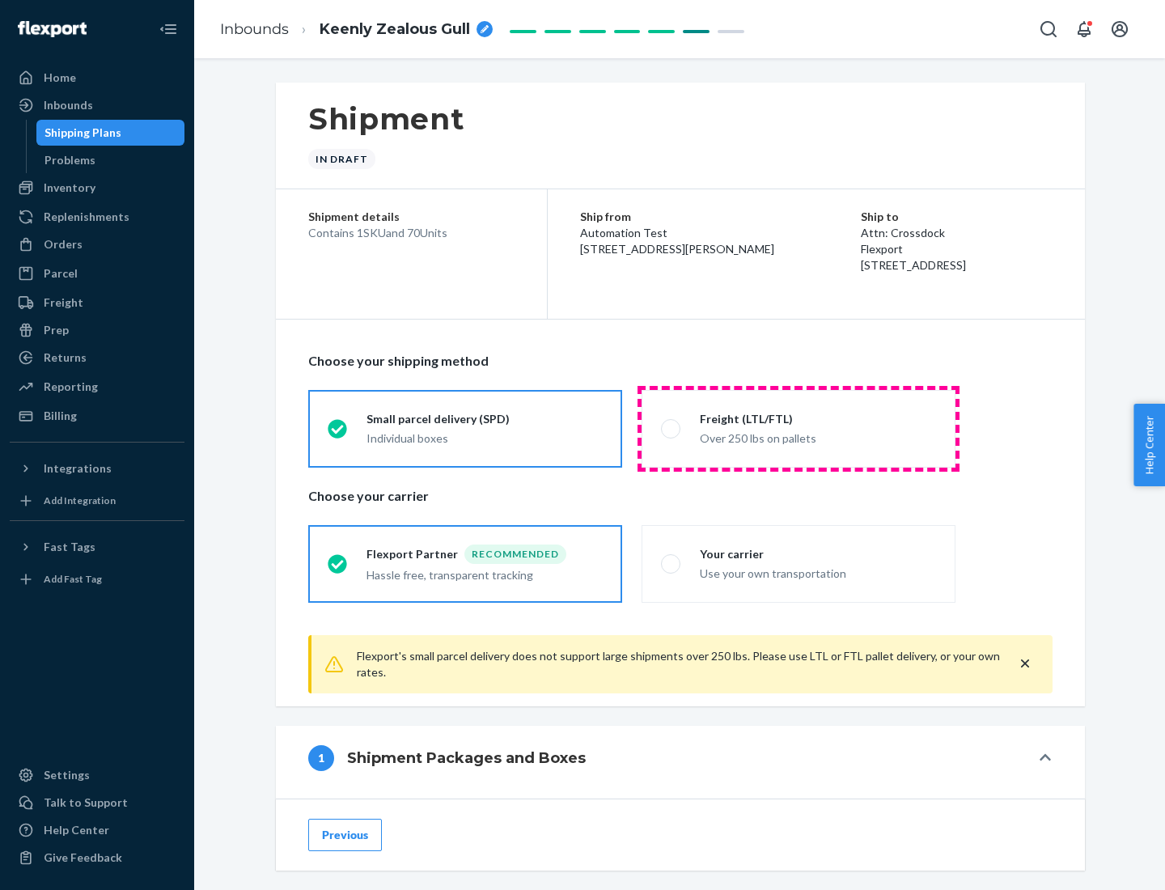
click at [799, 428] on div "Over 250 lbs on pallets" at bounding box center [818, 436] width 236 height 19
click at [672, 428] on input "Freight (LTL/FTL) Over 250 lbs on pallets" at bounding box center [666, 428] width 11 height 11
radio input "true"
radio input "false"
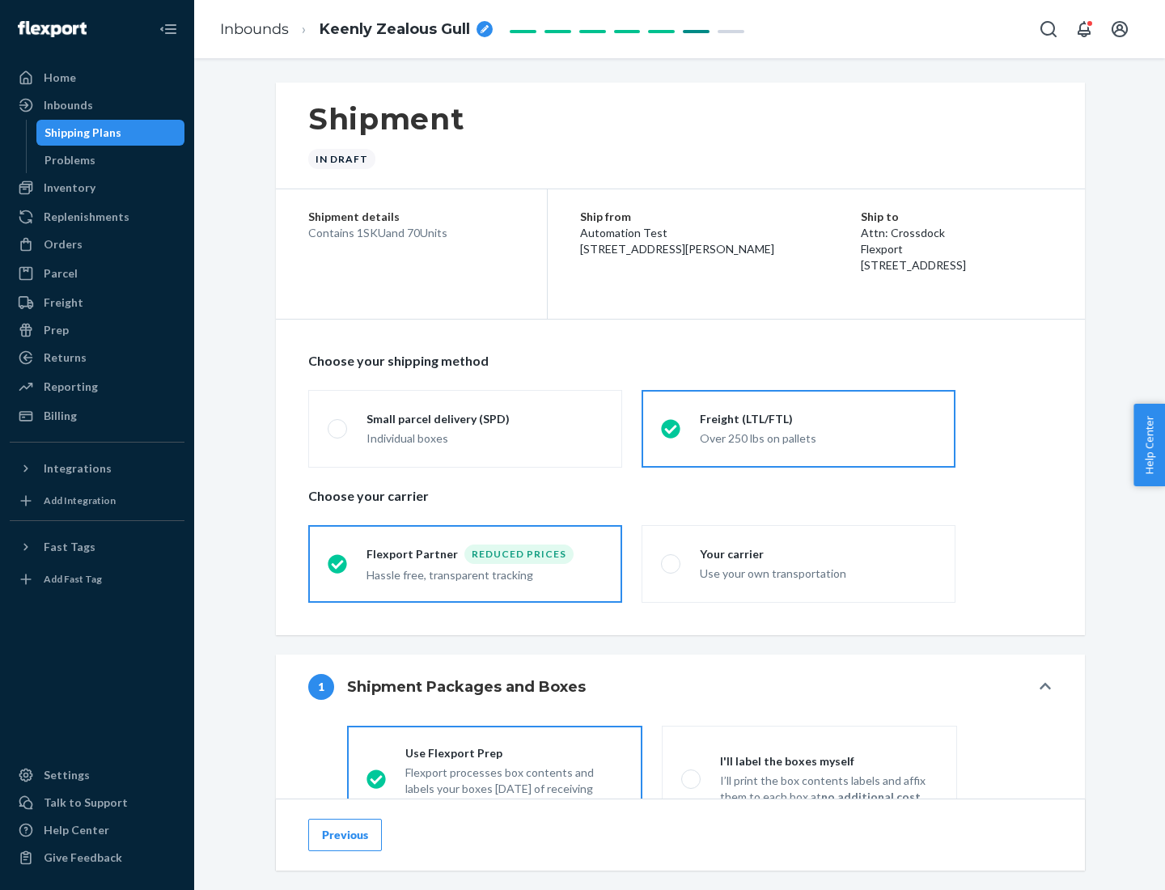
scroll to position [90, 0]
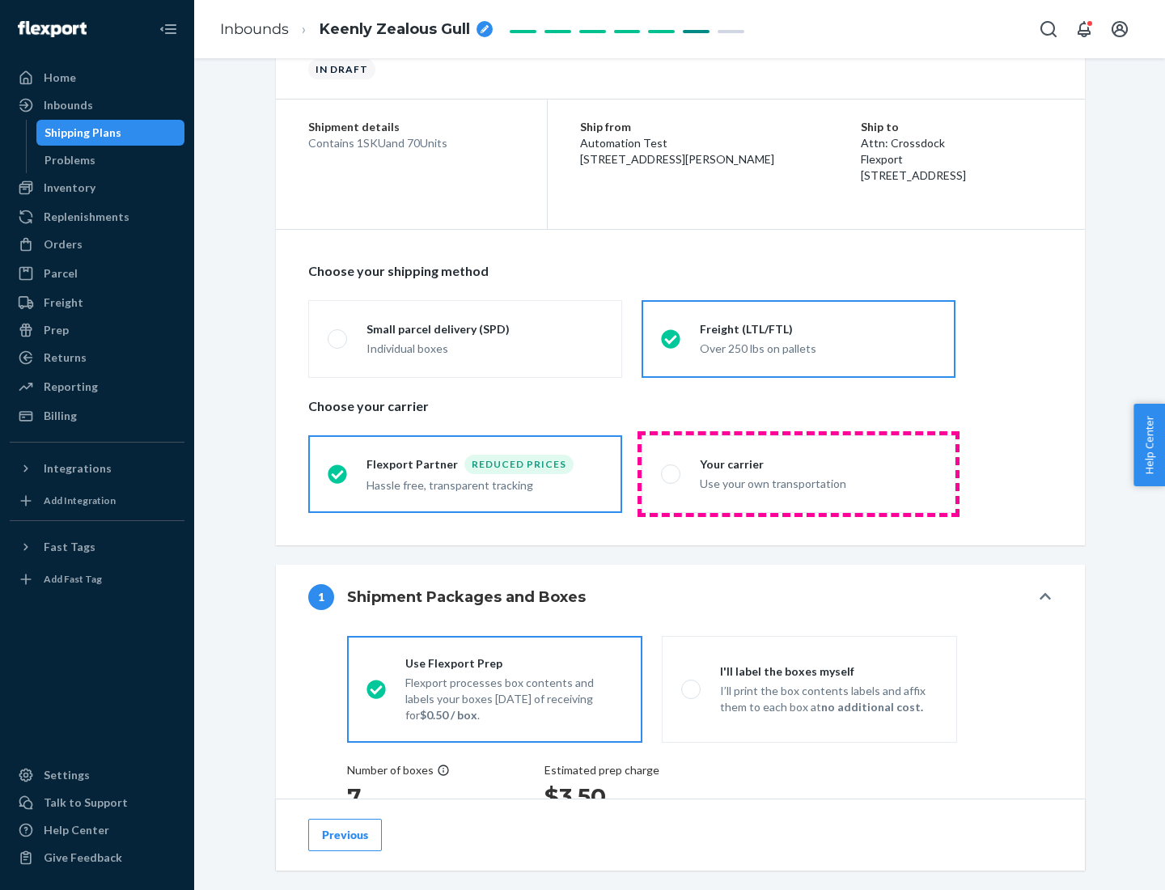
click at [799, 473] on div "Use your own transportation" at bounding box center [818, 482] width 236 height 19
click at [672, 473] on input "Your carrier Use your own transportation" at bounding box center [666, 474] width 11 height 11
radio input "true"
radio input "false"
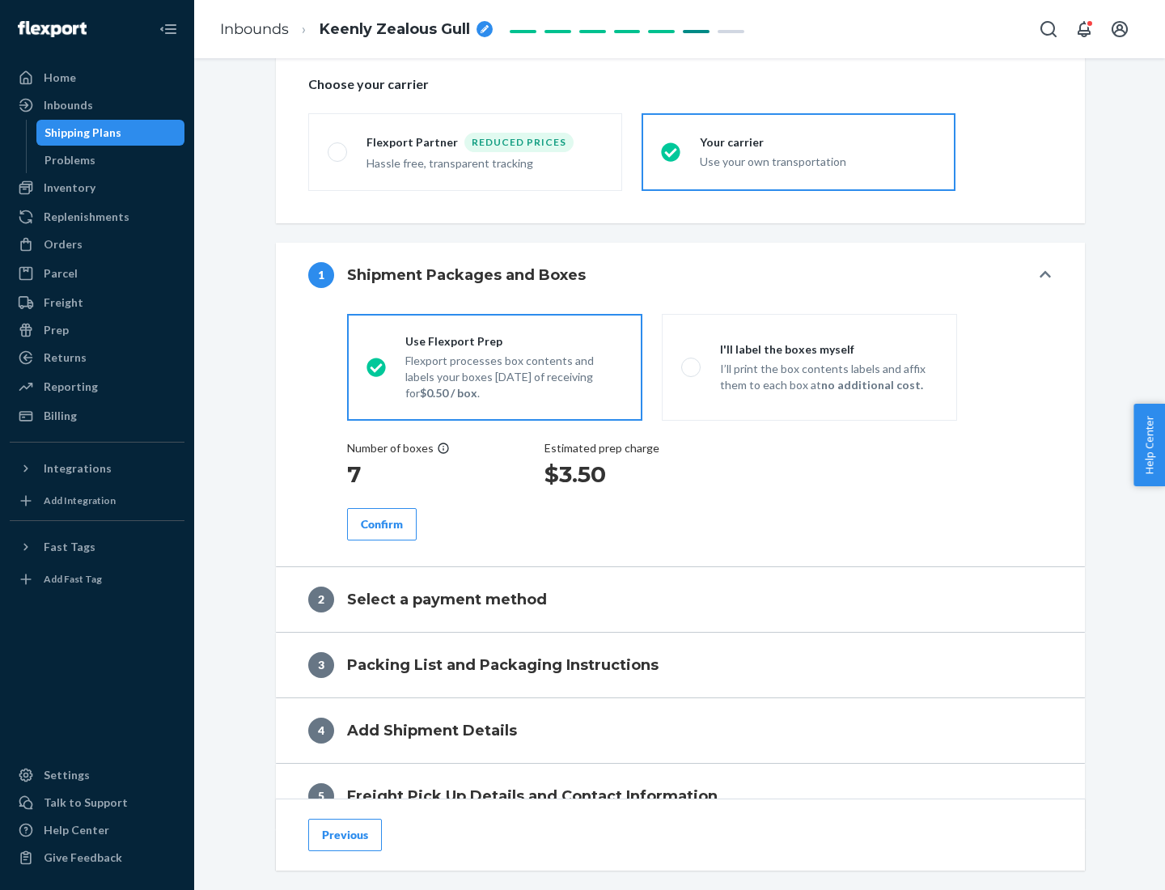
scroll to position [305, 0]
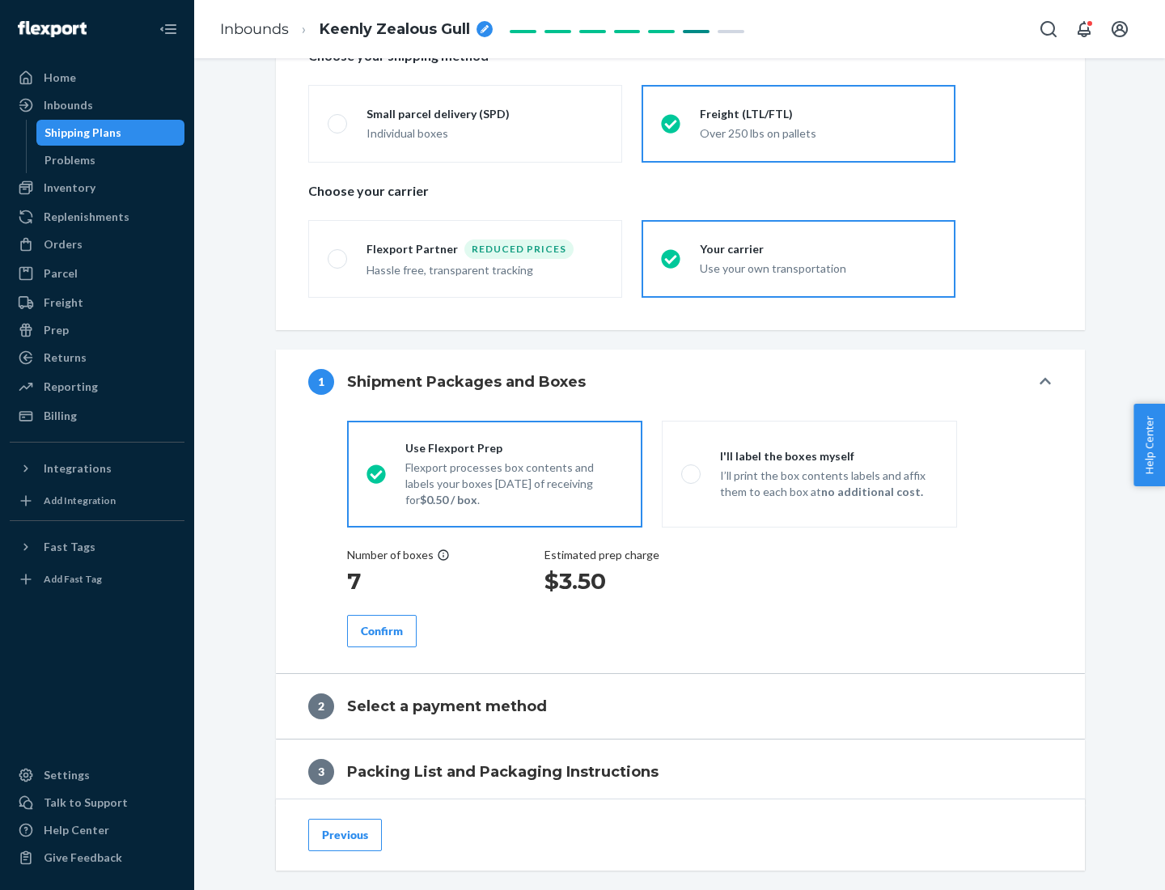
click at [809, 473] on p "I’ll print the box contents labels and affix them to each box at no additional …" at bounding box center [829, 484] width 218 height 32
click at [692, 473] on input "I'll label the boxes myself I’ll print the box contents labels and affix them t…" at bounding box center [686, 474] width 11 height 11
radio input "true"
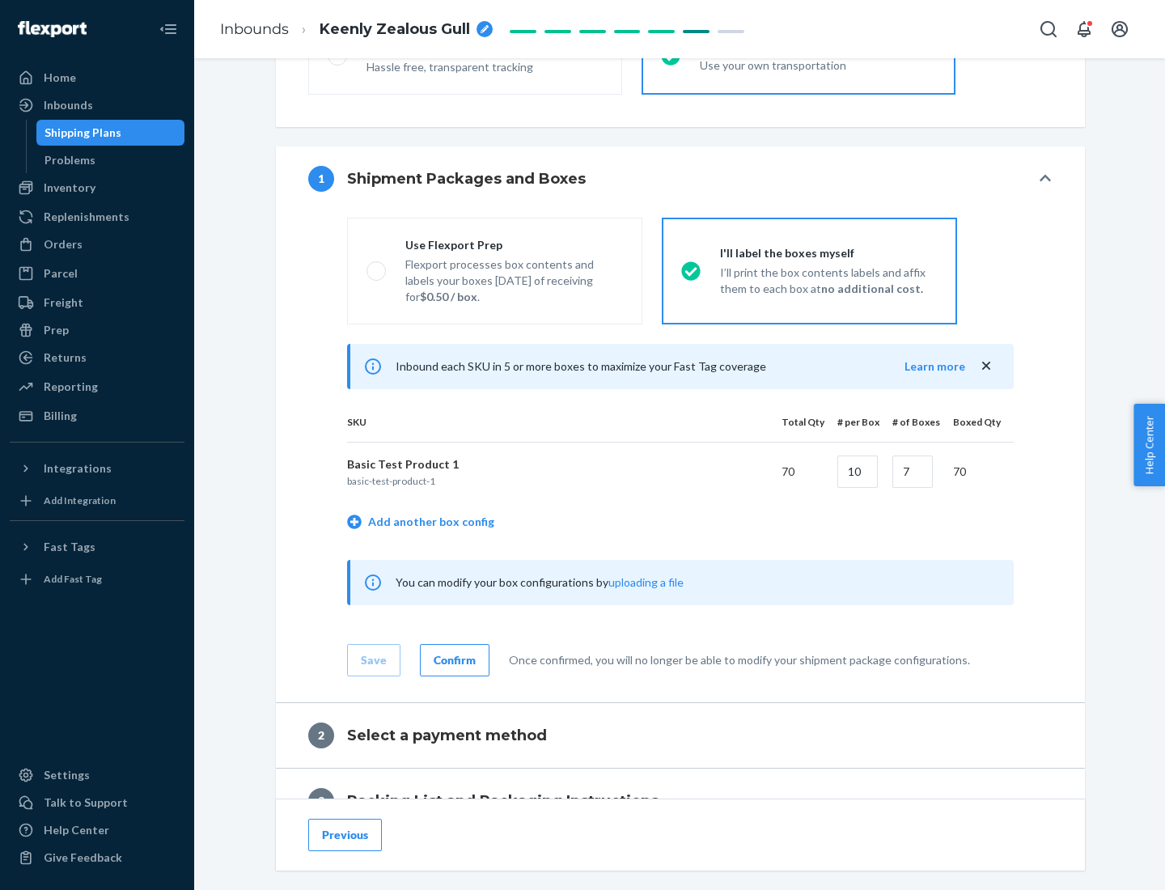
scroll to position [279, 0]
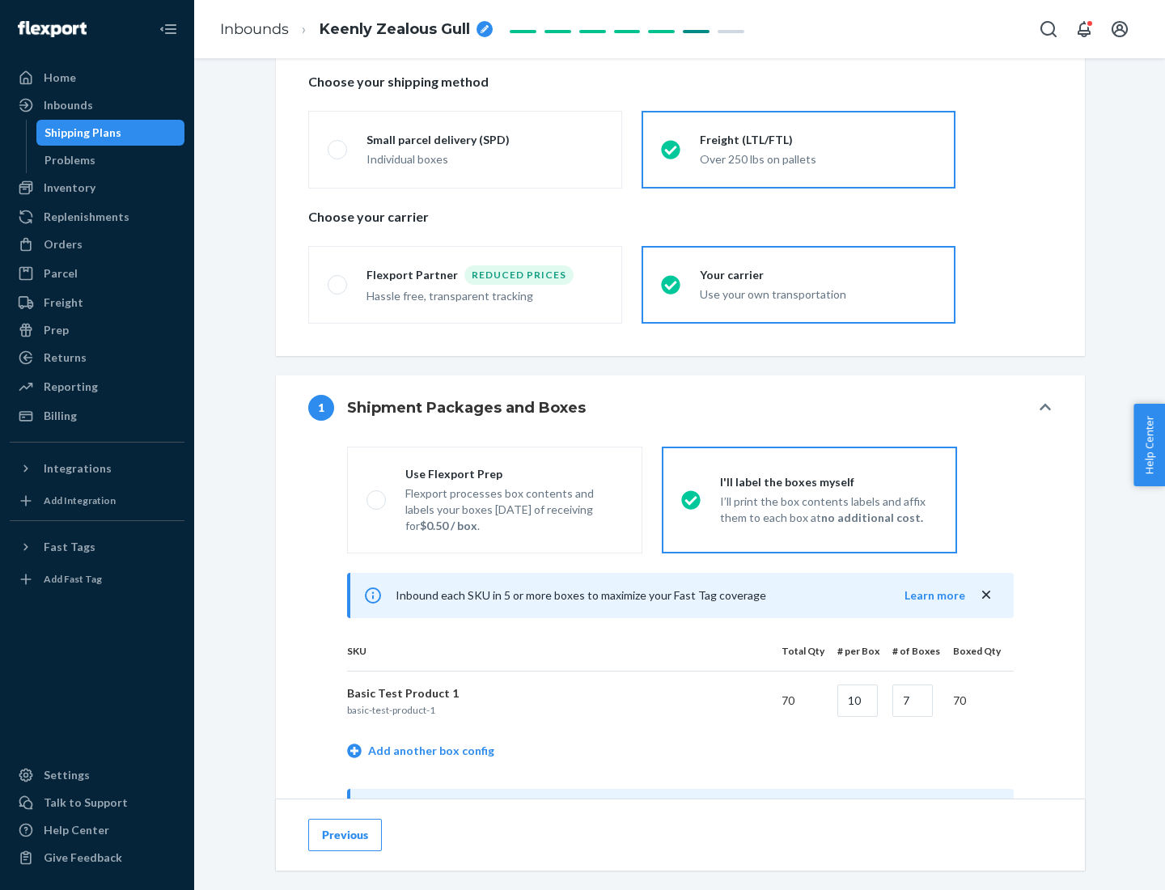
click at [514, 473] on div "Use Flexport Prep" at bounding box center [514, 474] width 218 height 16
click at [377, 494] on input "Use Flexport Prep Flexport processes box contents and labels your boxes [DATE] …" at bounding box center [372, 499] width 11 height 11
radio input "true"
radio input "false"
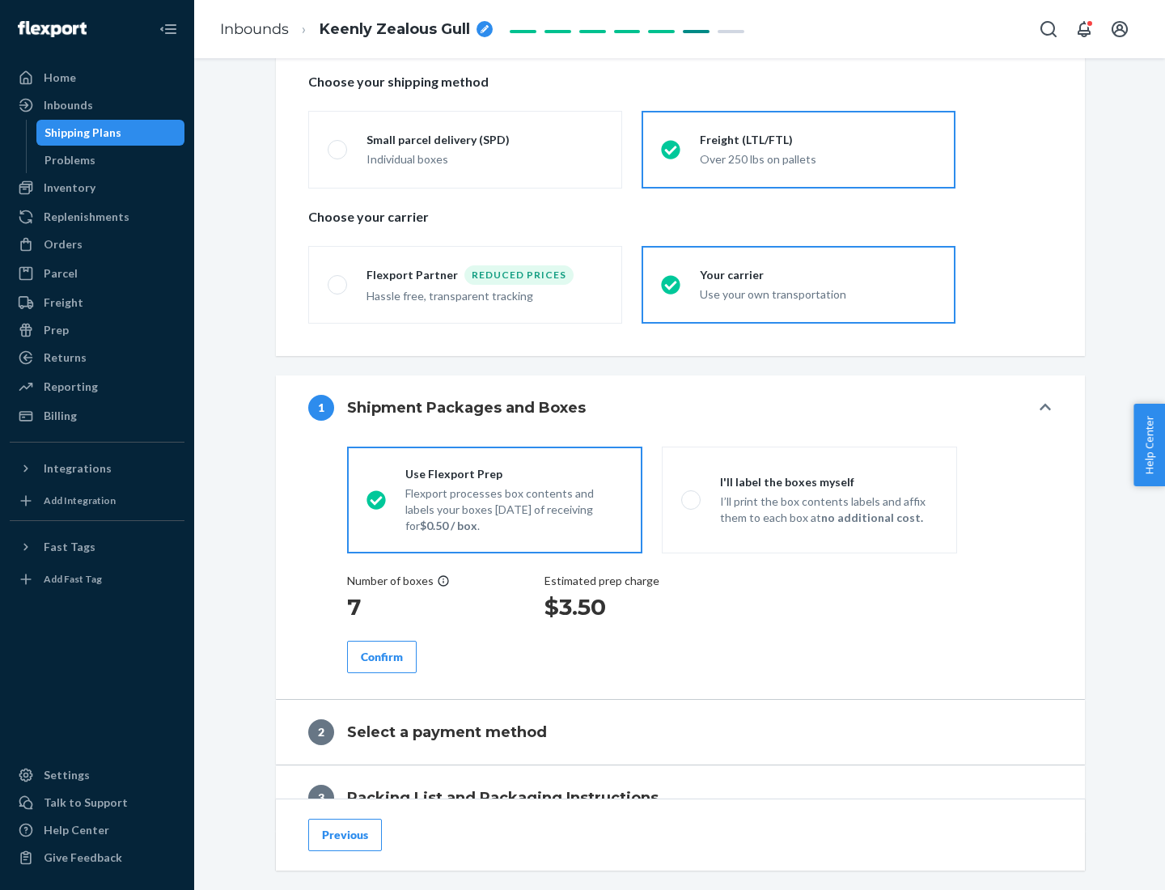
scroll to position [462, 0]
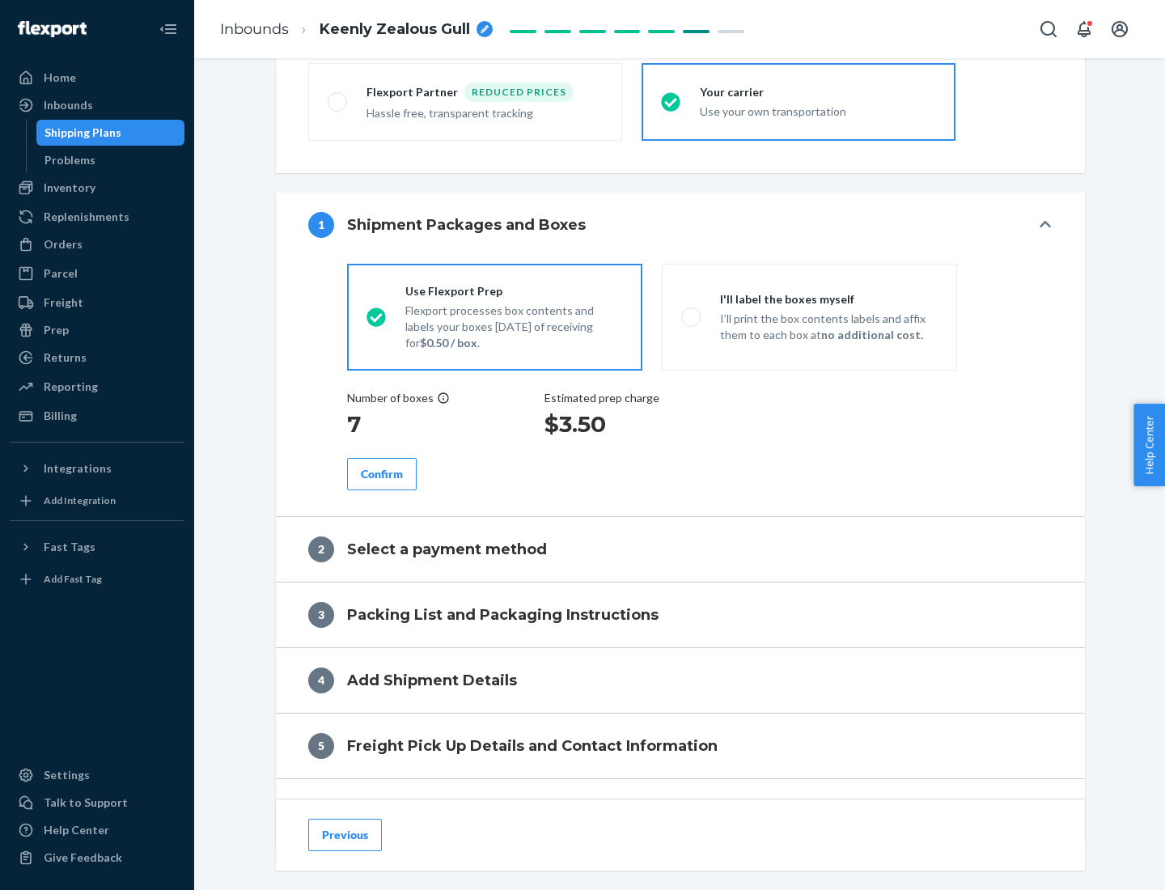
click at [382, 473] on div "Confirm" at bounding box center [382, 474] width 42 height 16
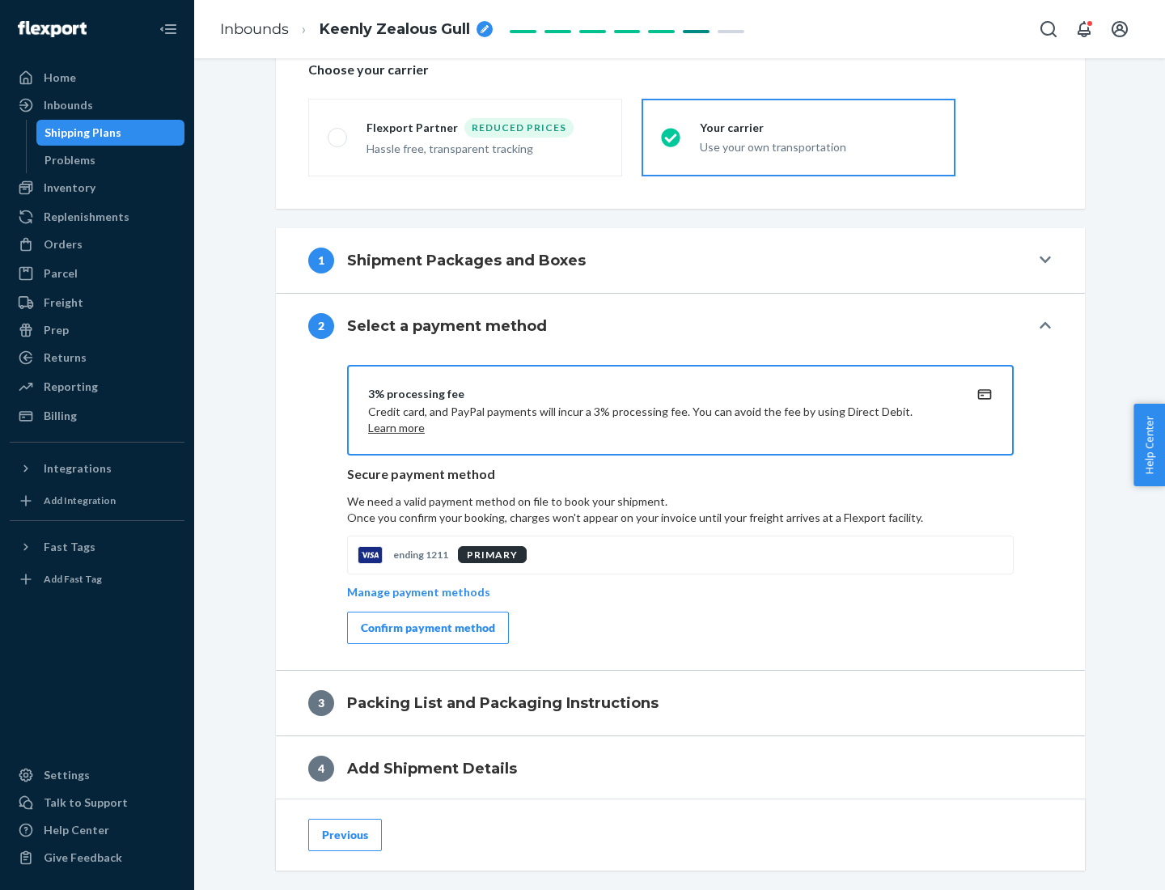
scroll to position [580, 0]
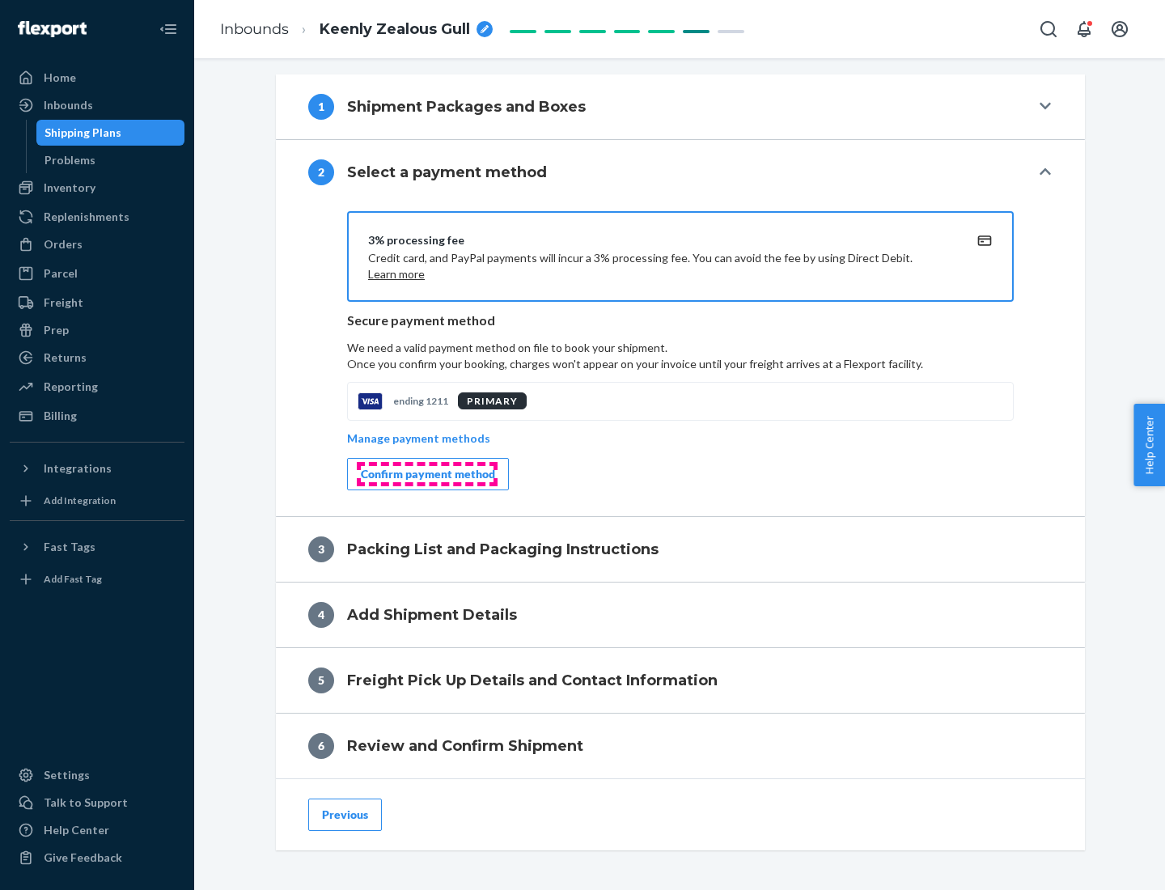
click at [426, 474] on div "Confirm payment method" at bounding box center [428, 474] width 134 height 16
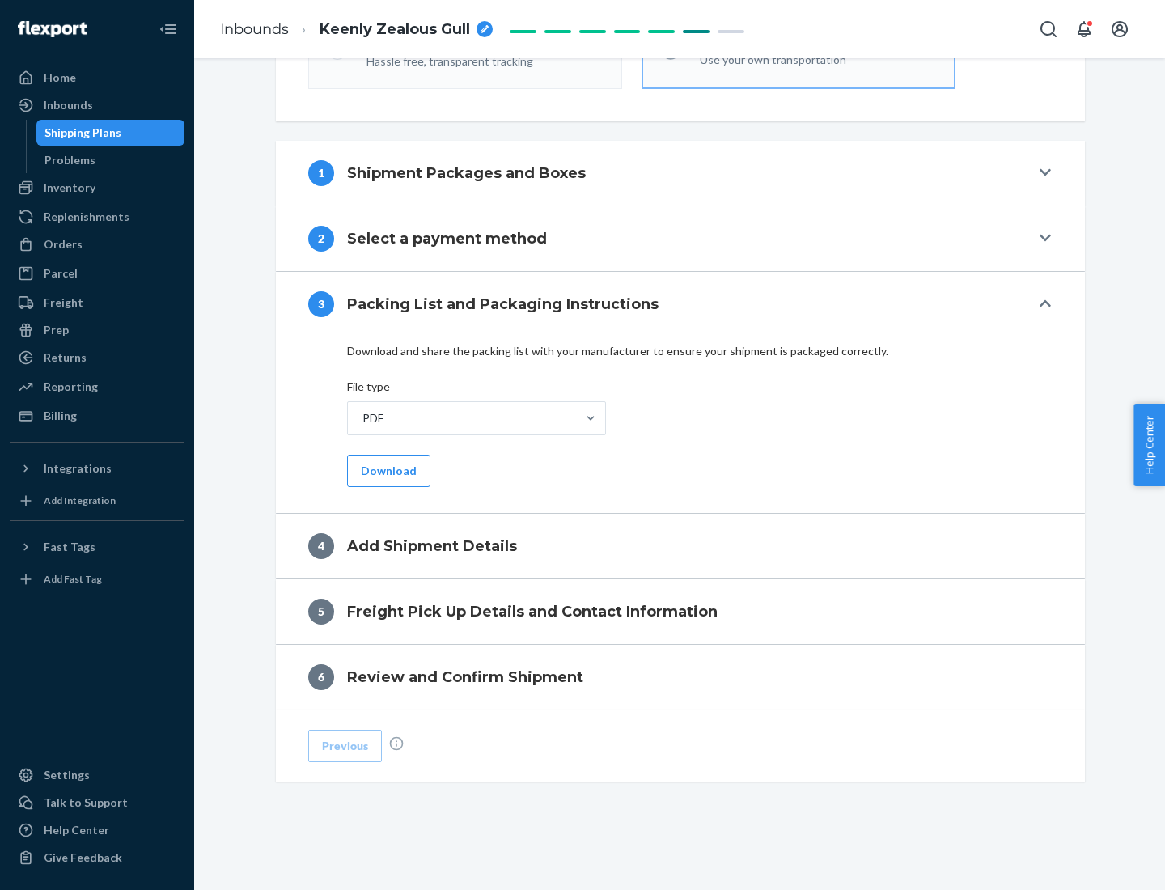
scroll to position [511, 0]
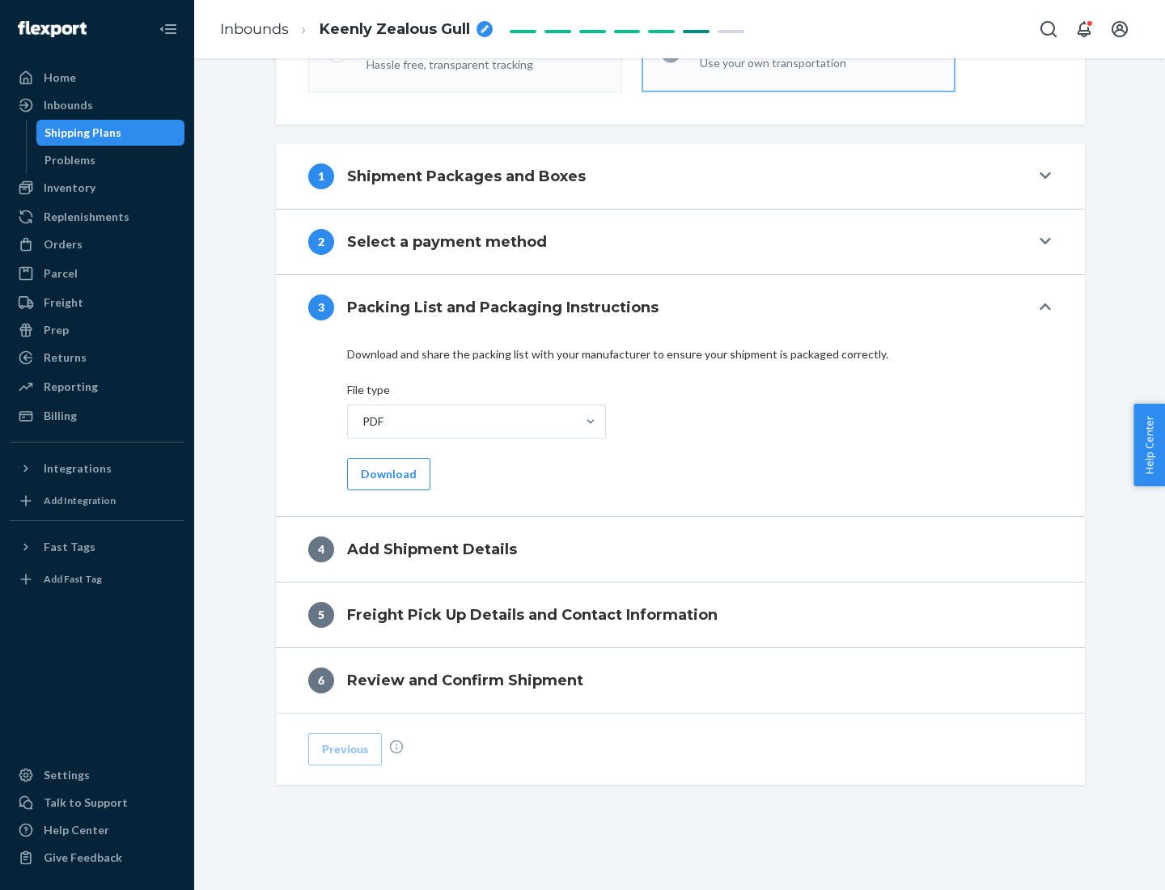
click at [387, 473] on button "Download" at bounding box center [388, 474] width 83 height 32
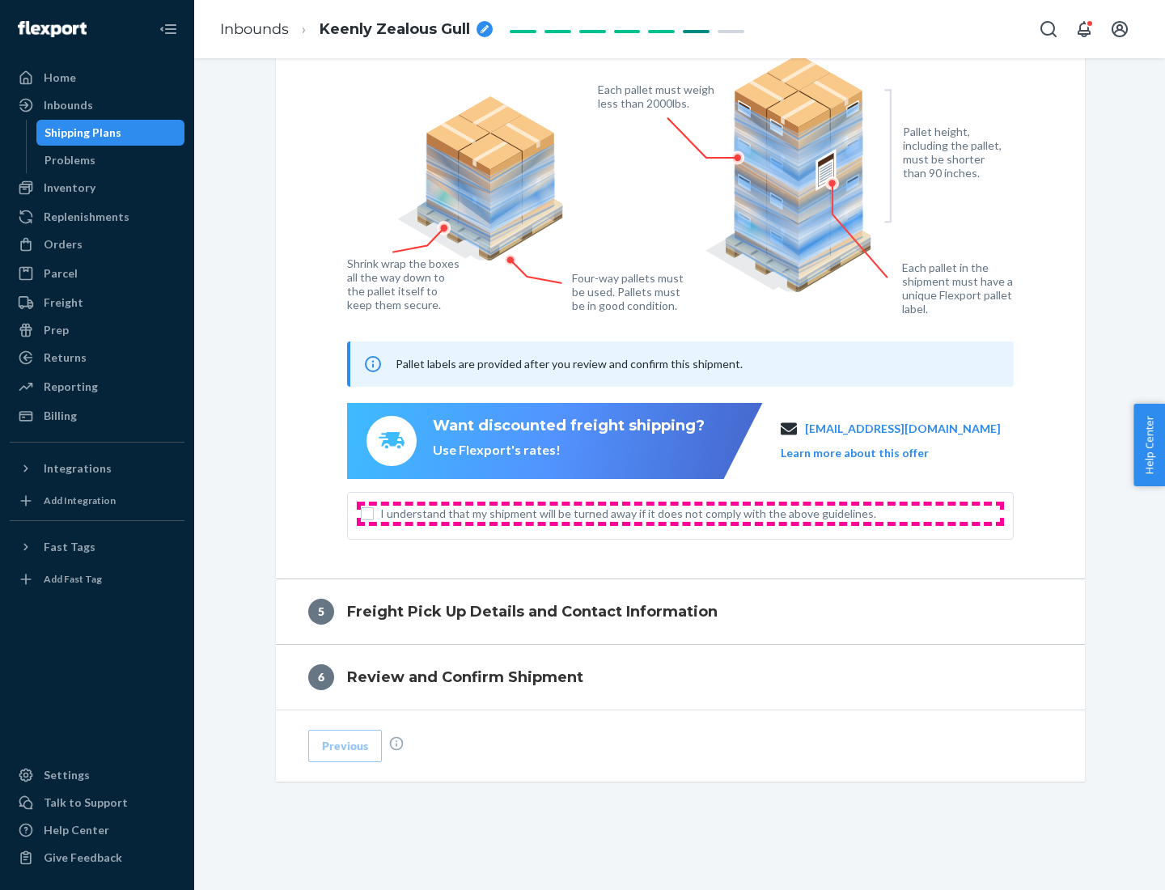
click at [681, 513] on span "I understand that my shipment will be turned away if it does not comply with th…" at bounding box center [690, 514] width 620 height 16
click at [374, 513] on input "I understand that my shipment will be turned away if it does not comply with th…" at bounding box center [367, 513] width 13 height 13
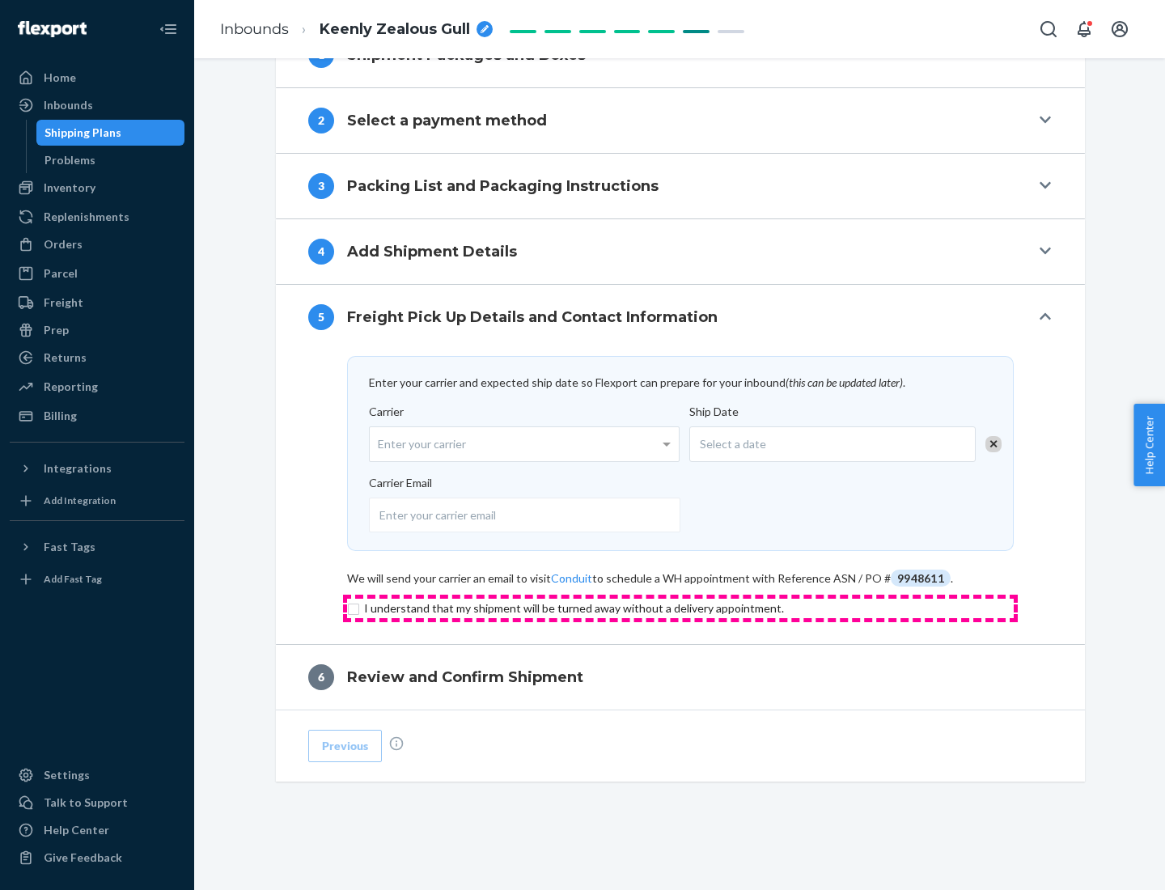
click at [681, 608] on input "checkbox" at bounding box center [680, 608] width 667 height 19
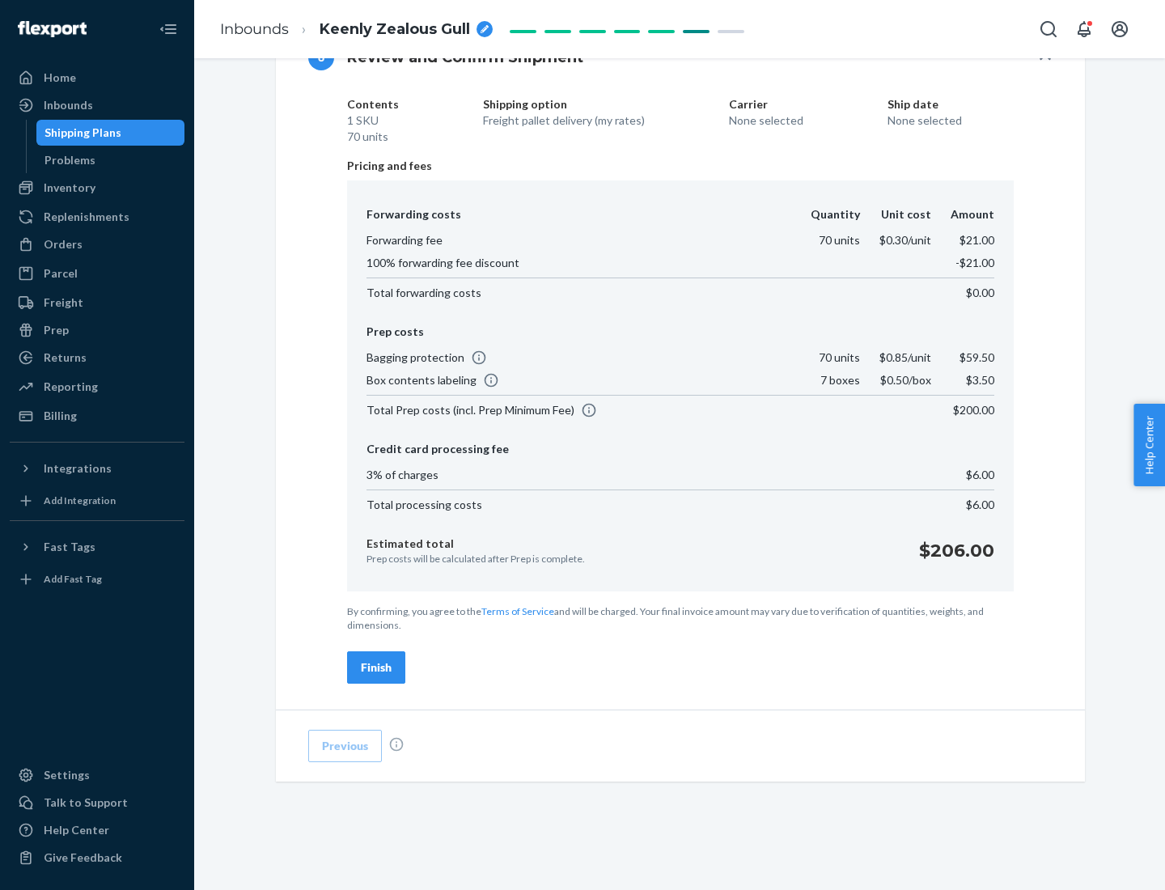
click at [376, 668] on div "Finish" at bounding box center [376, 668] width 31 height 16
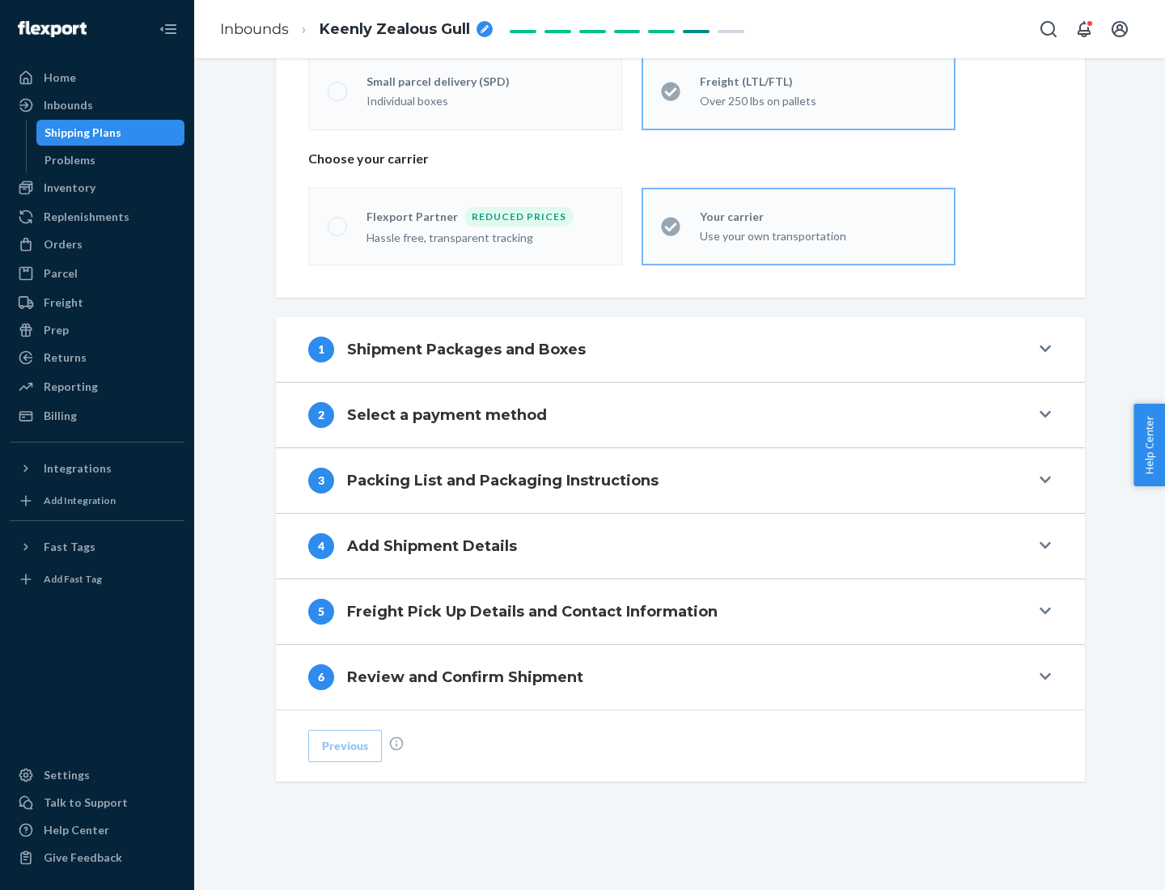
scroll to position [337, 0]
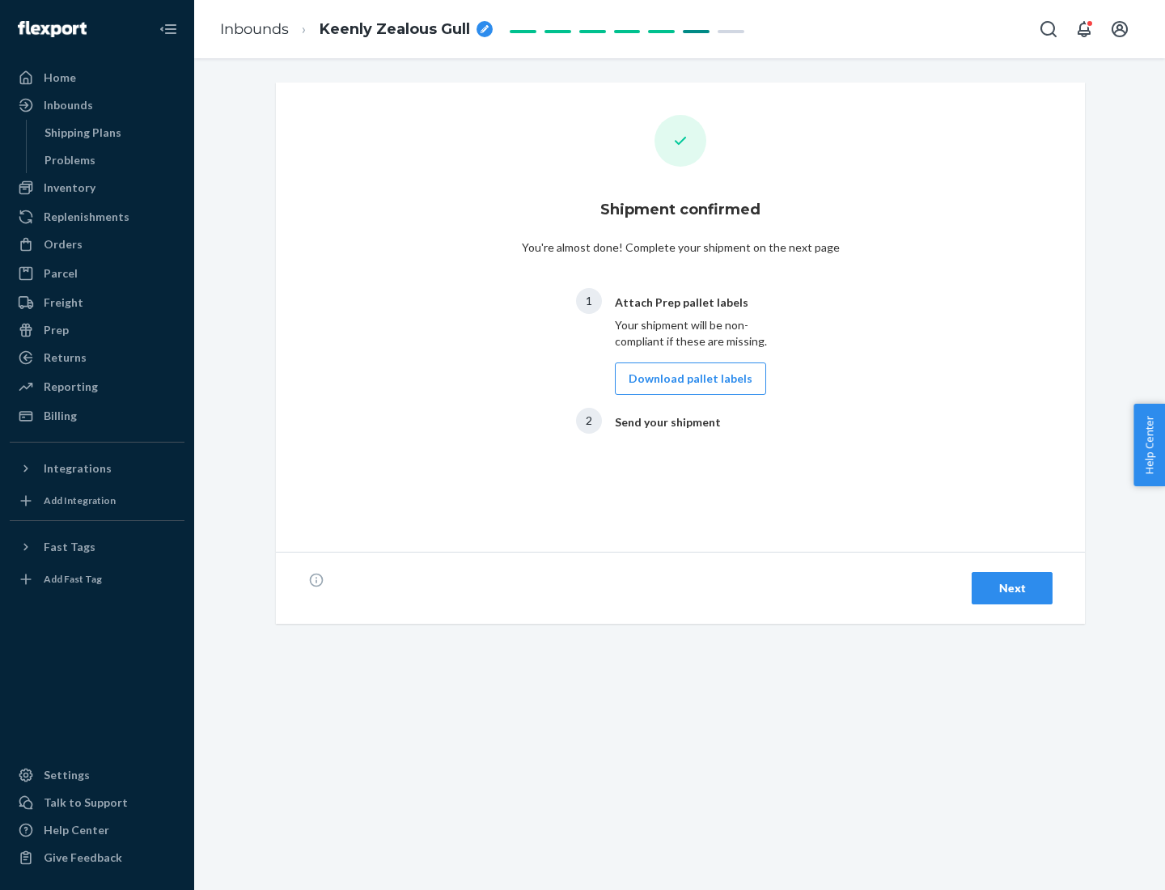
click at [686, 379] on button "Download pallet labels" at bounding box center [690, 379] width 151 height 32
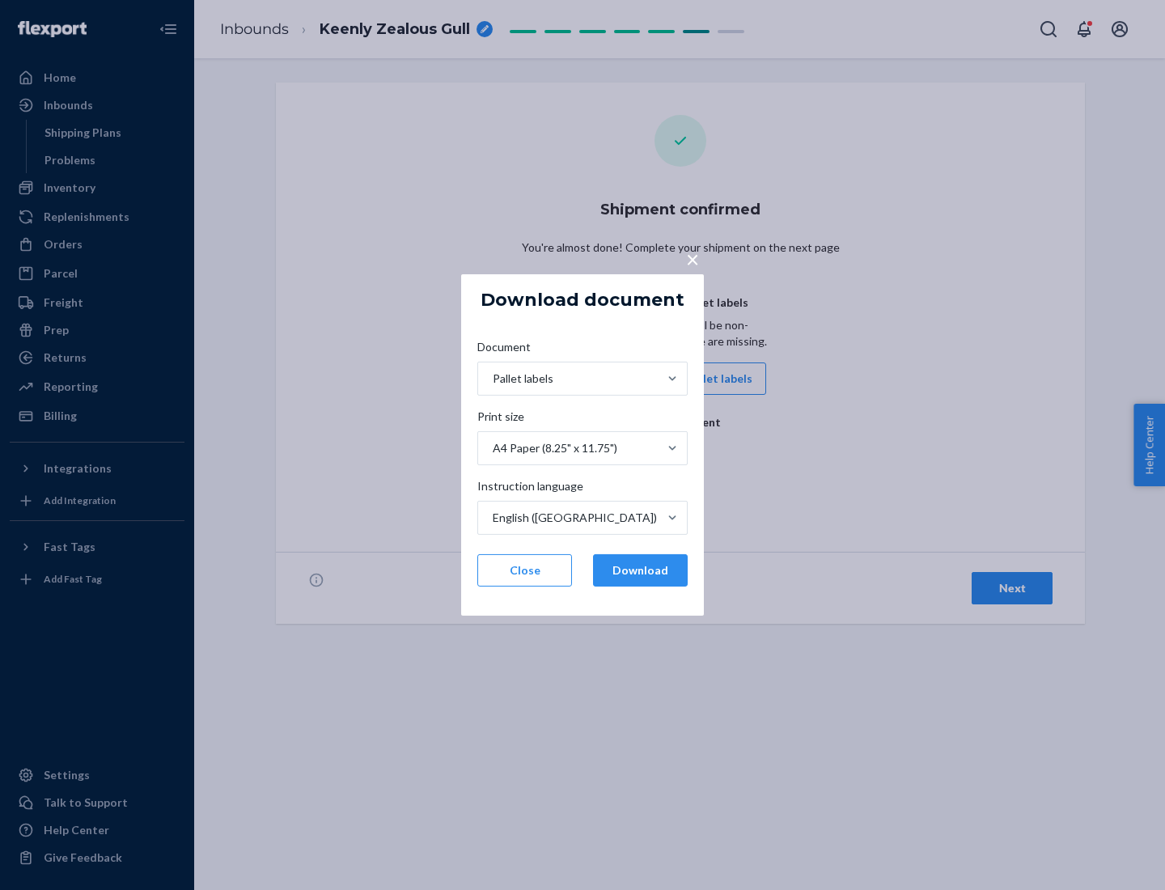
click at [640, 571] on button "Download" at bounding box center [640, 570] width 95 height 32
click at [692, 258] on span "×" at bounding box center [692, 259] width 13 height 28
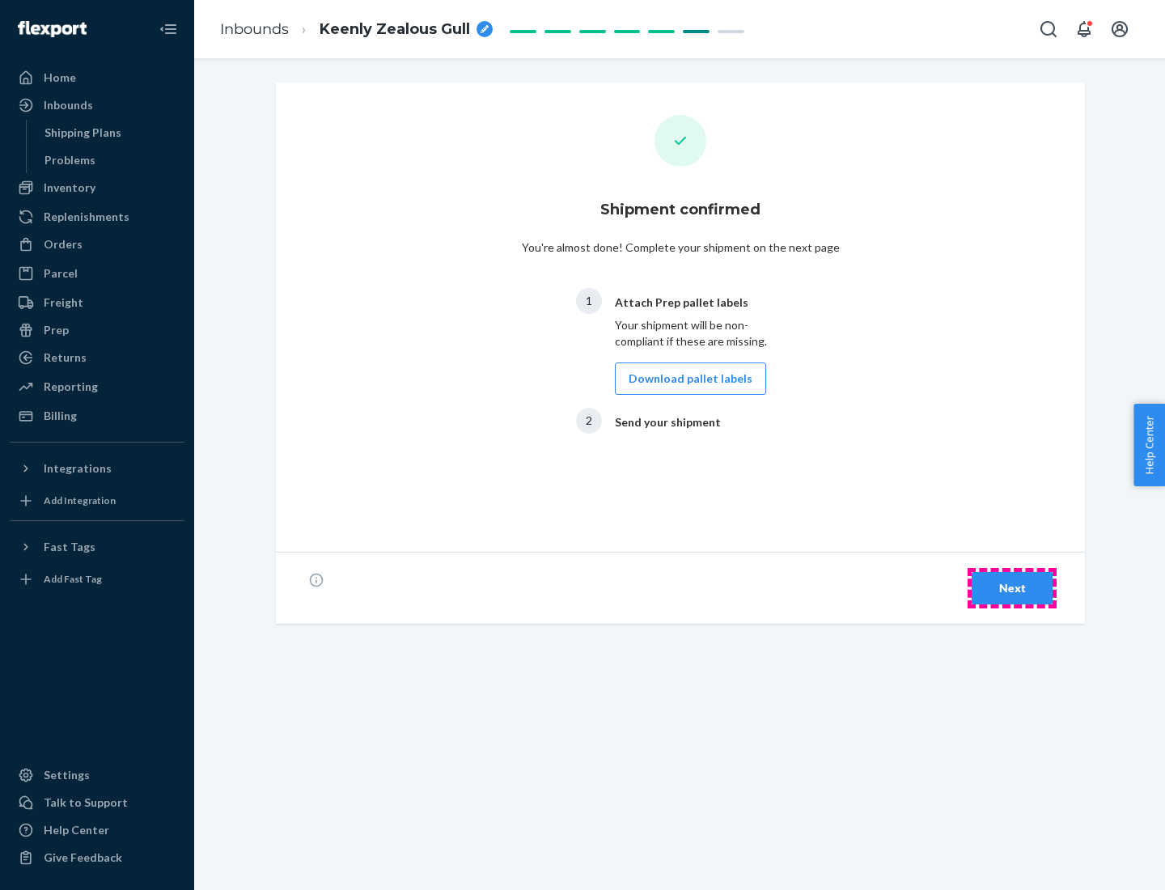
click at [1012, 588] on div "Next" at bounding box center [1012, 588] width 53 height 16
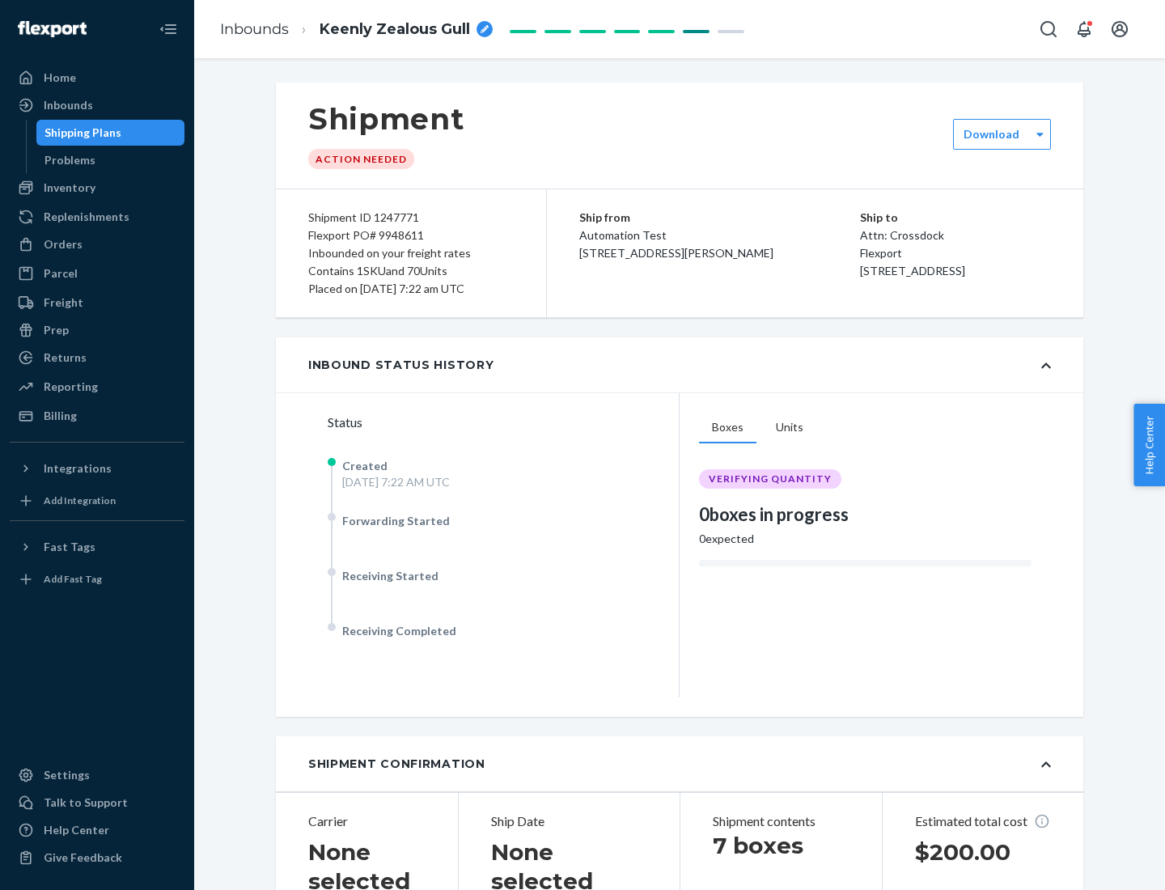
scroll to position [347, 0]
